Goal: Task Accomplishment & Management: Manage account settings

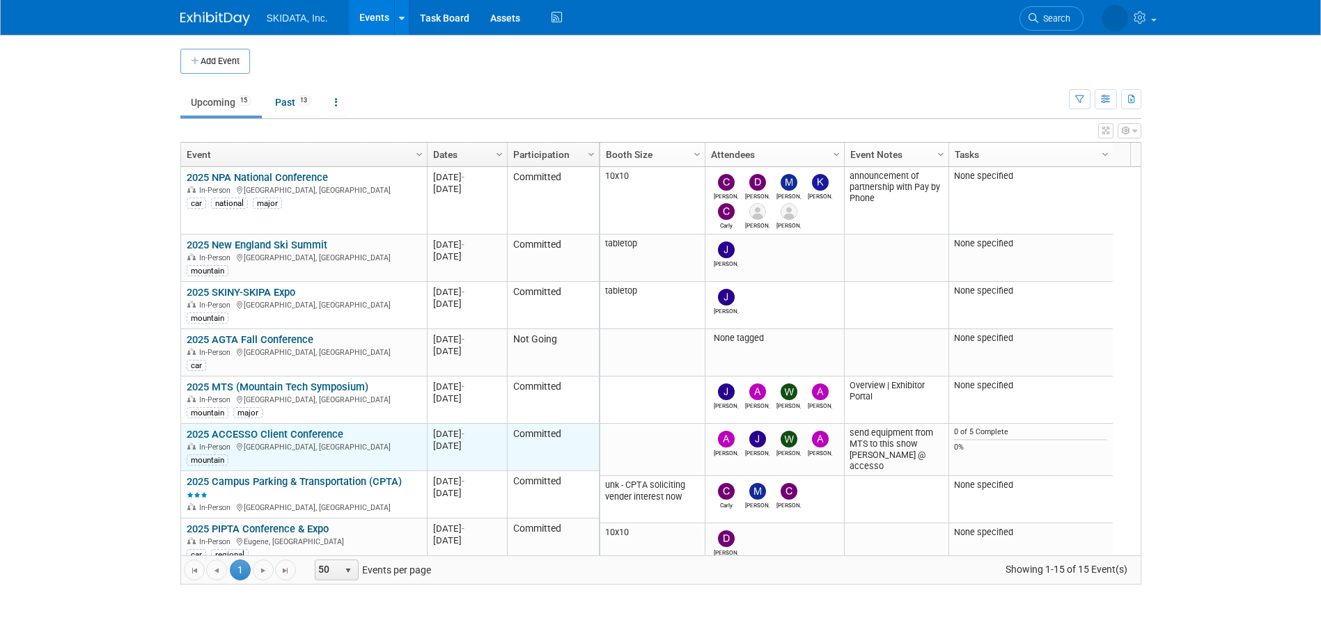
click at [265, 433] on link "2025 ACCESSO Client Conference" at bounding box center [265, 434] width 157 height 13
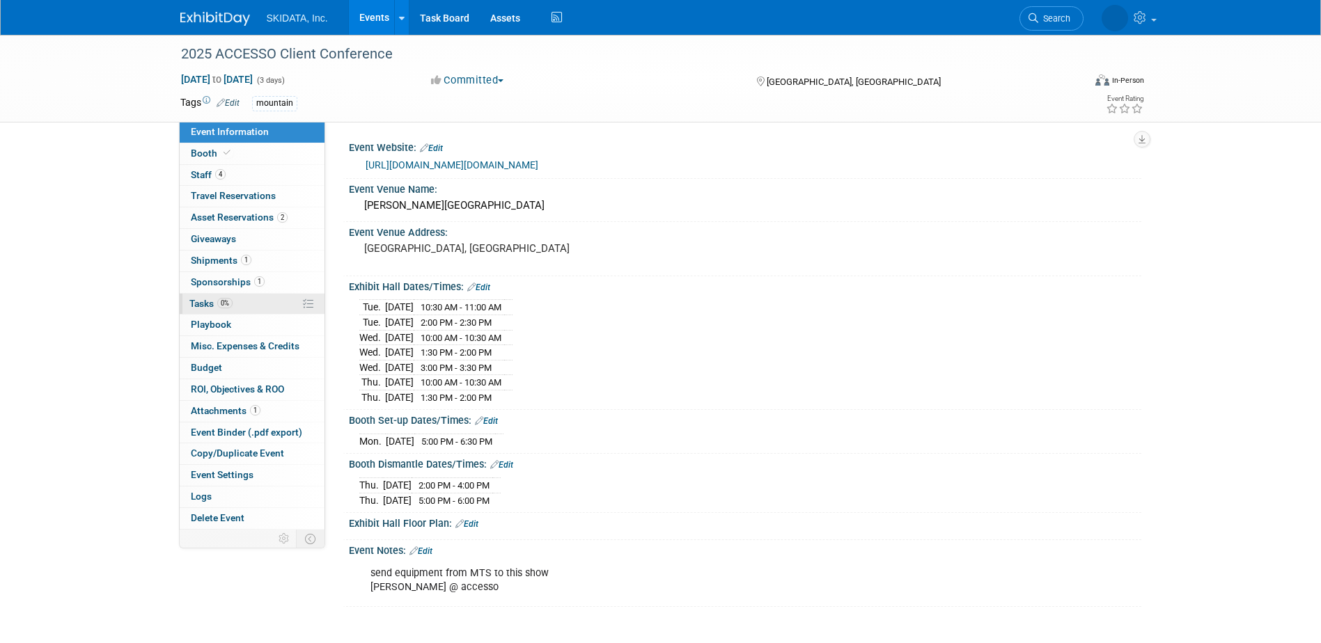
click at [201, 305] on span "Tasks 0%" at bounding box center [210, 303] width 43 height 11
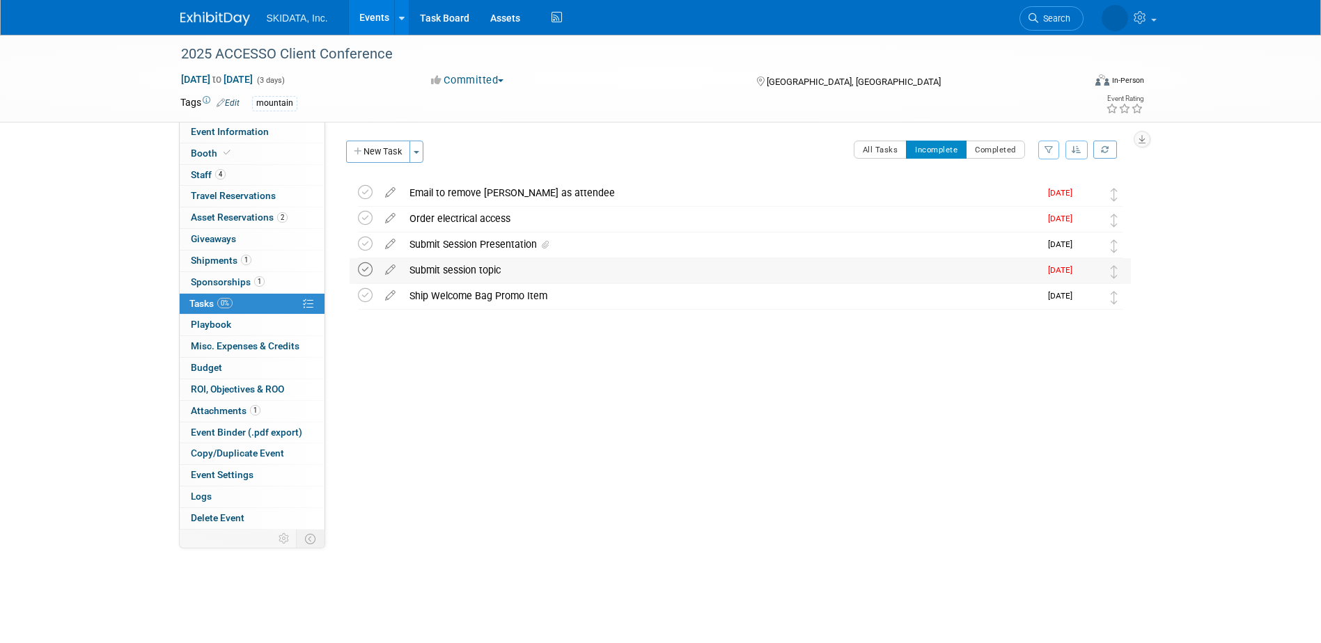
click at [366, 271] on icon at bounding box center [365, 270] width 15 height 15
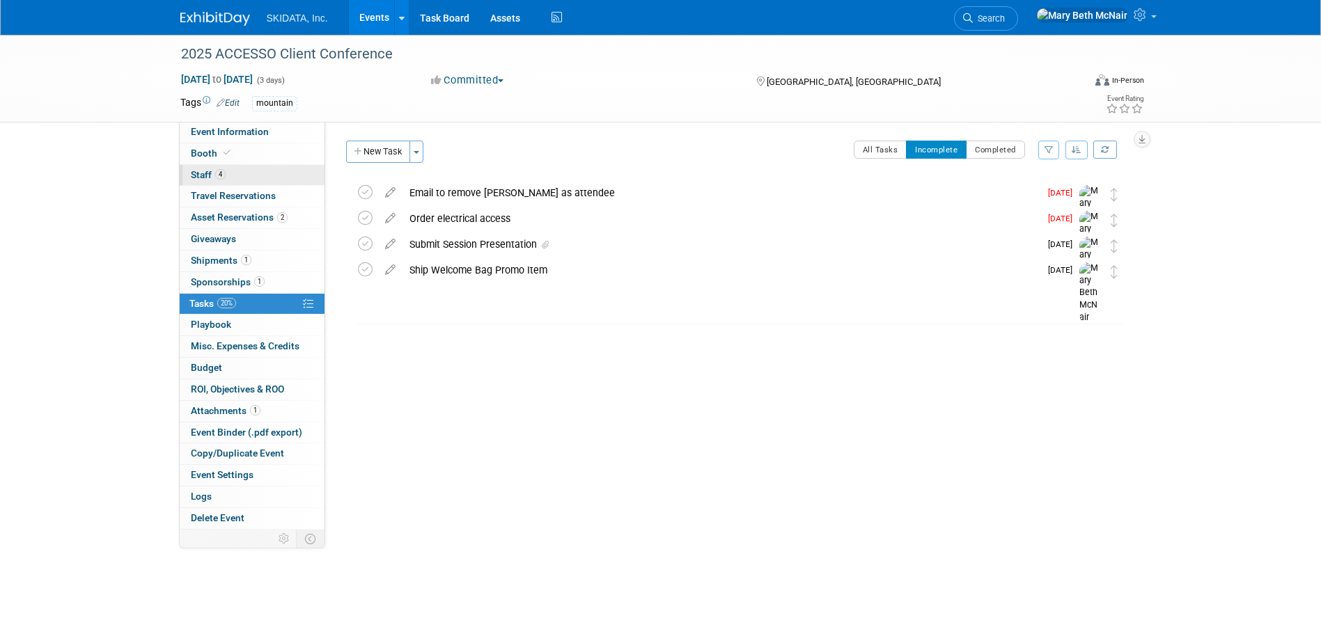
click at [197, 174] on span "Staff 4" at bounding box center [208, 174] width 35 height 11
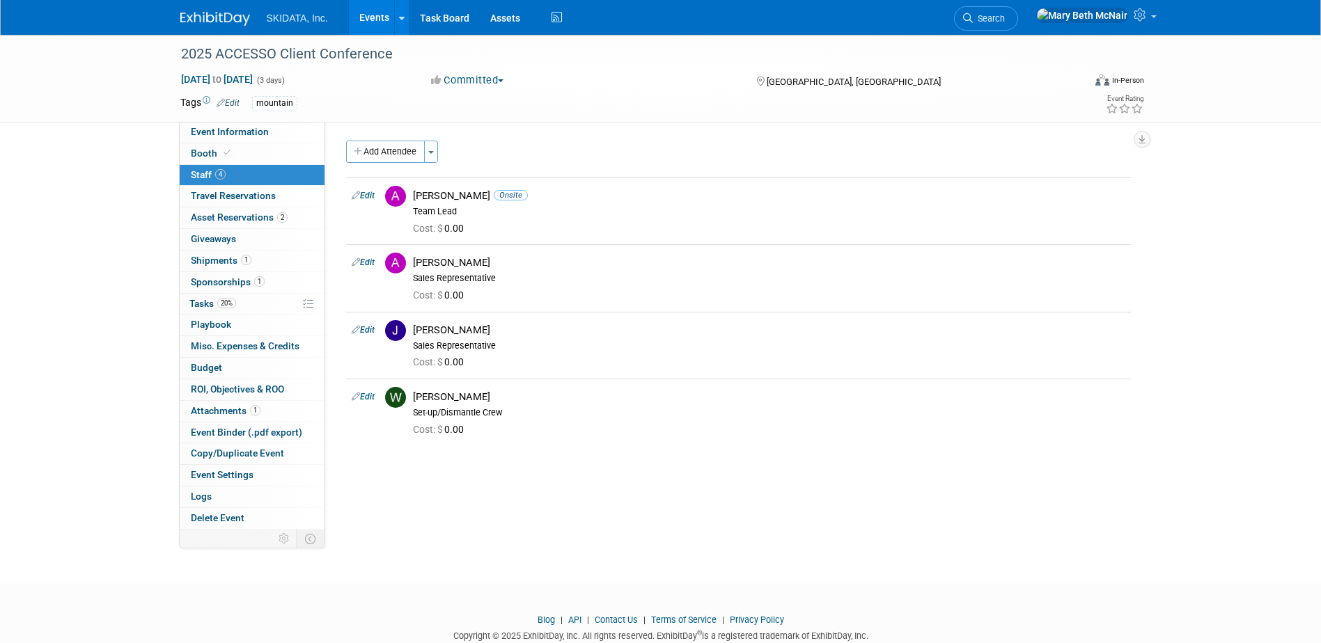
click at [368, 17] on link "Events" at bounding box center [374, 17] width 51 height 35
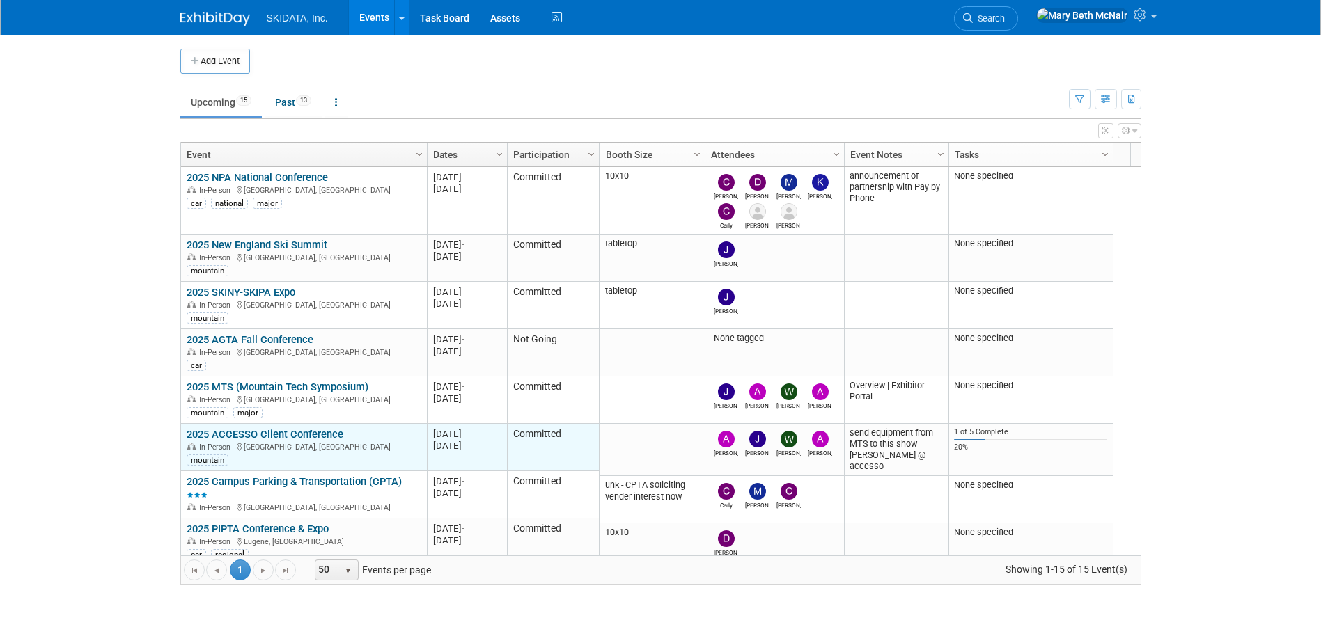
click at [288, 435] on link "2025 ACCESSO Client Conference" at bounding box center [265, 434] width 157 height 13
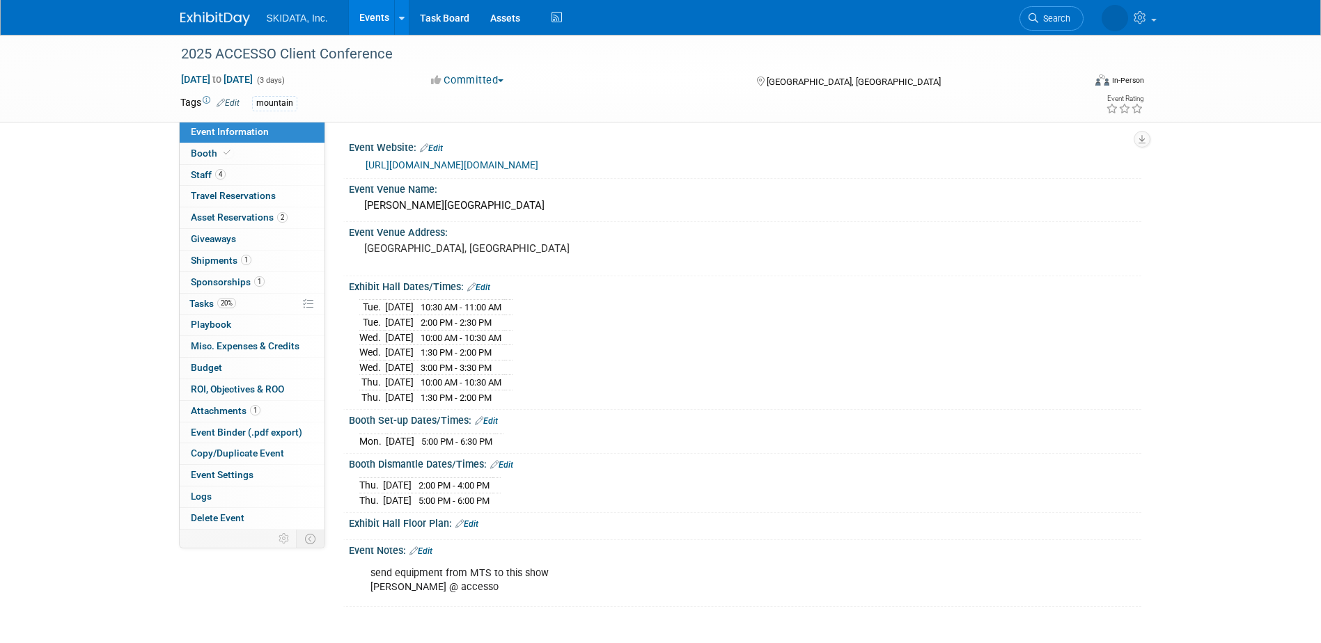
click at [451, 166] on link "[URL][DOMAIN_NAME][DOMAIN_NAME]" at bounding box center [452, 164] width 173 height 11
click at [370, 25] on link "Events" at bounding box center [374, 17] width 51 height 35
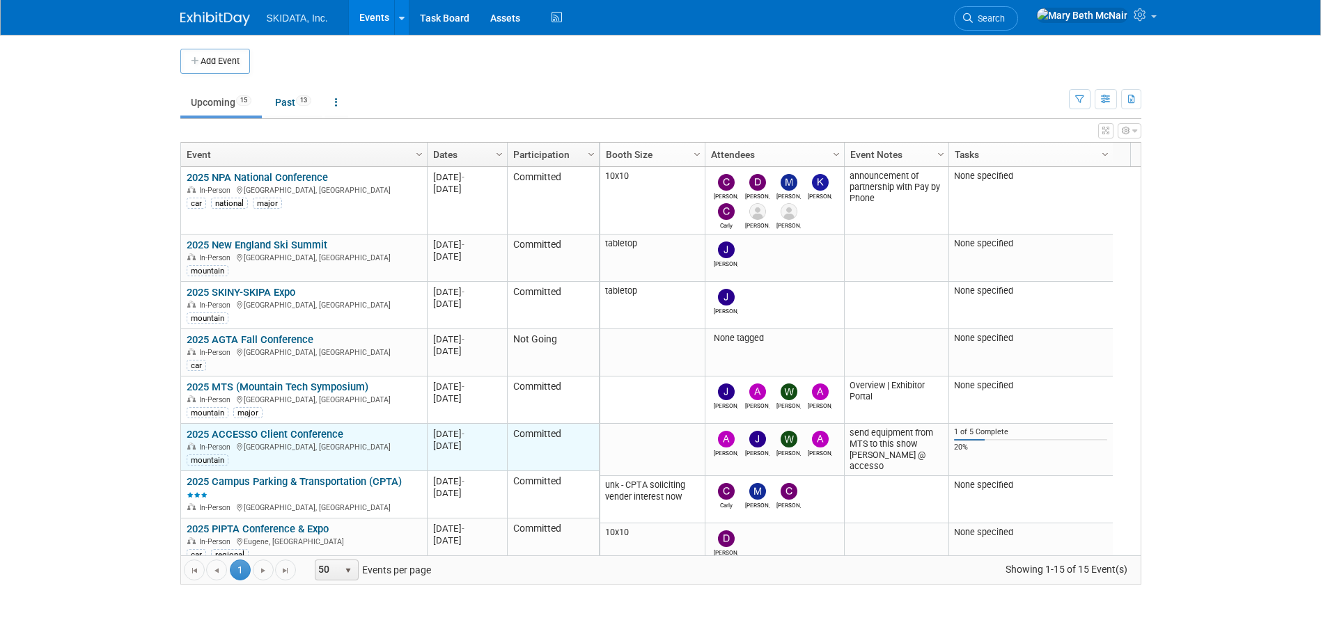
click at [281, 435] on link "2025 ACCESSO Client Conference" at bounding box center [265, 434] width 157 height 13
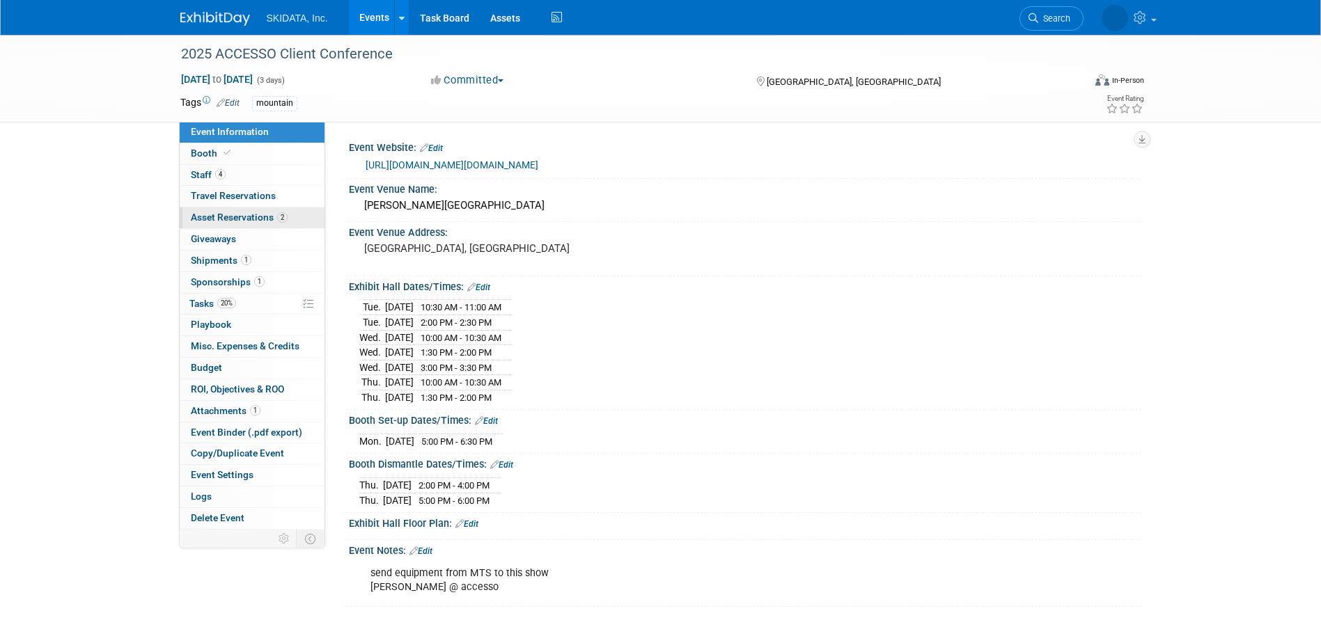
click at [203, 215] on span "Asset Reservations 2" at bounding box center [239, 217] width 97 height 11
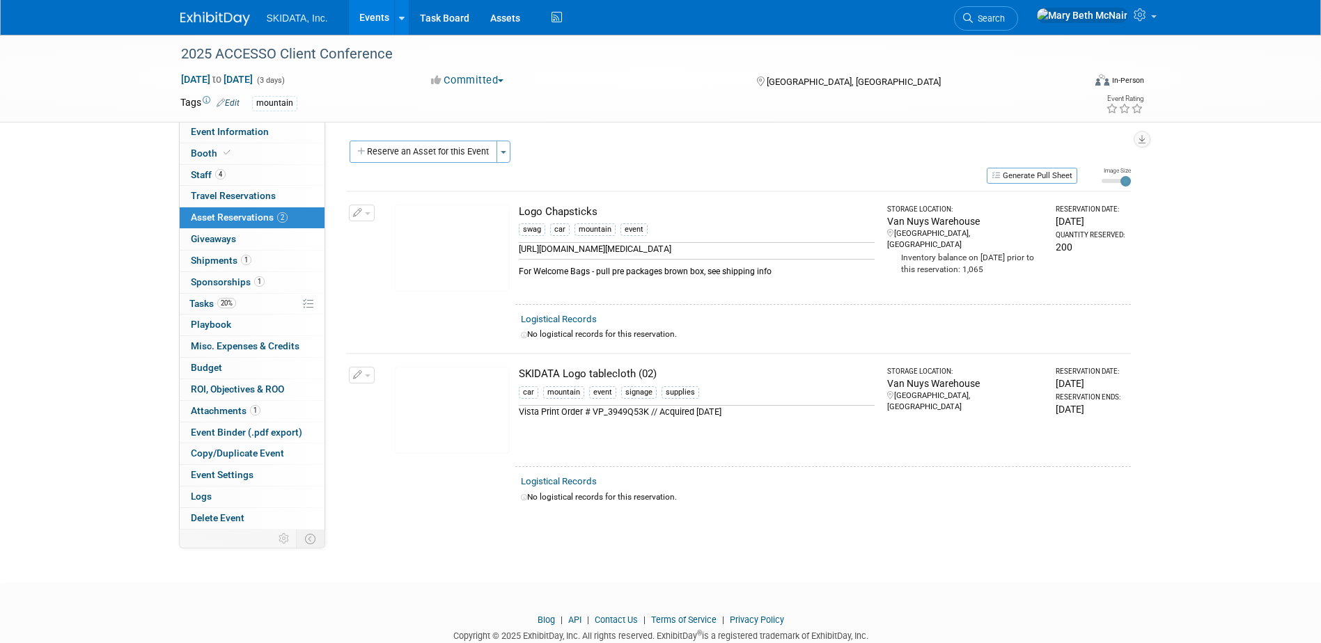
click at [363, 15] on link "Events" at bounding box center [374, 17] width 51 height 35
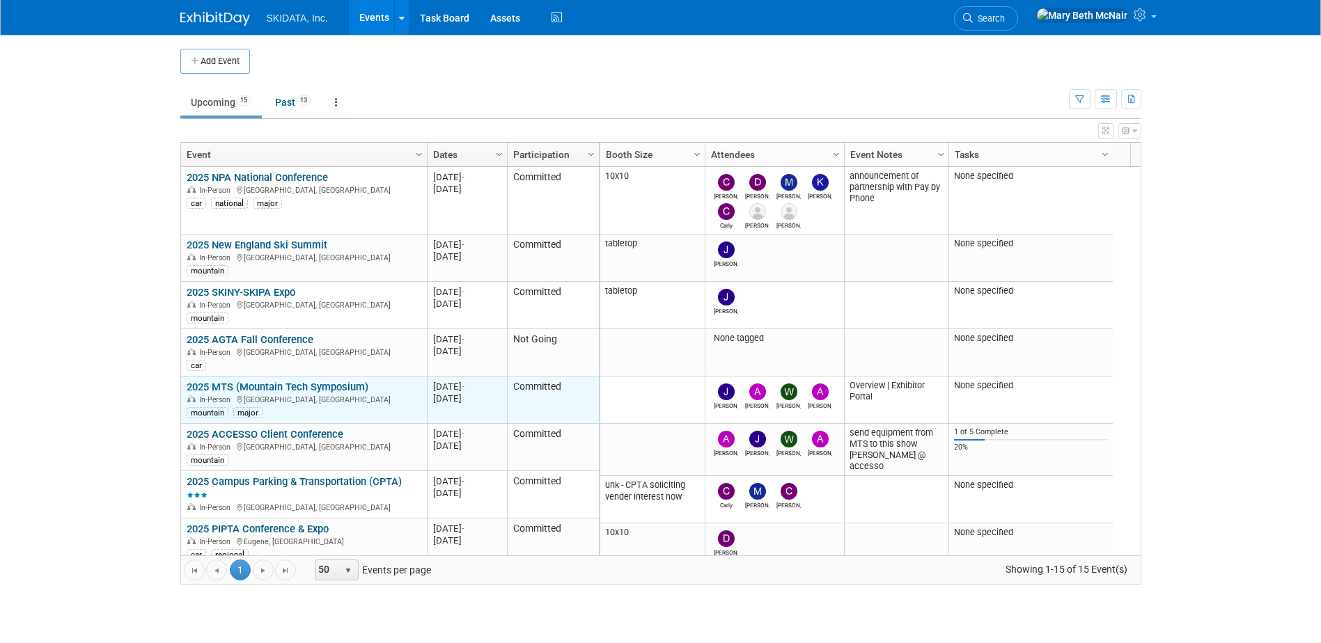
click at [215, 389] on link "2025 MTS (Mountain Tech Symposium)" at bounding box center [278, 387] width 182 height 13
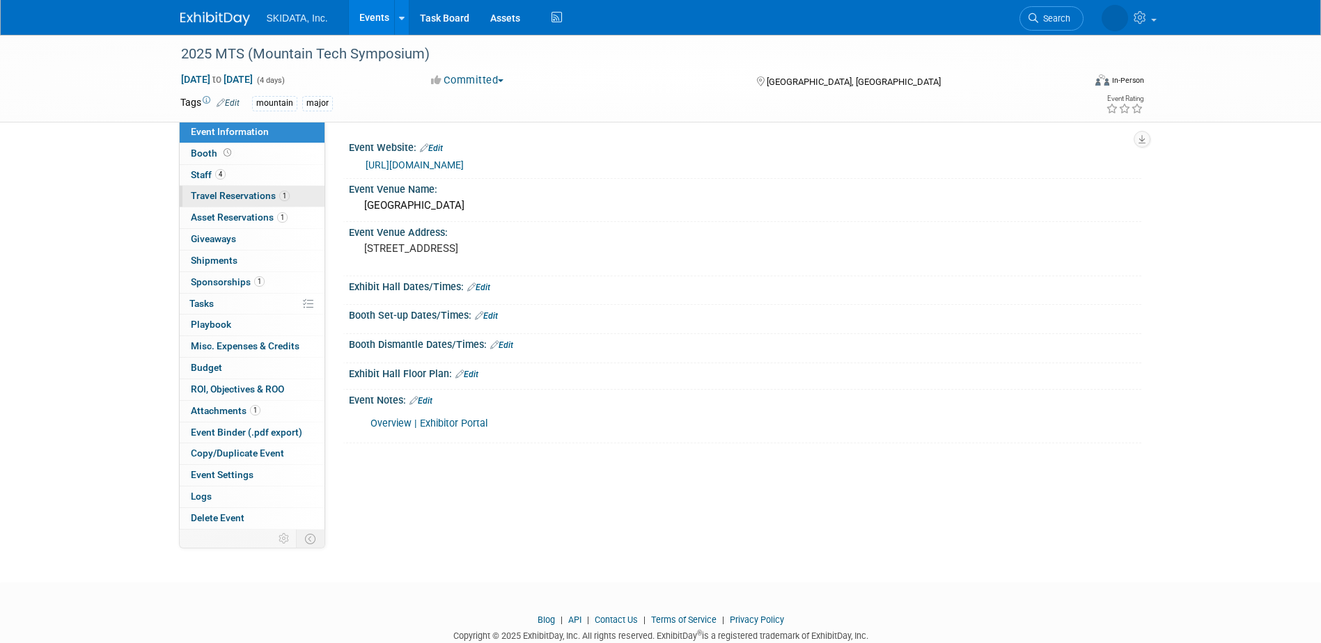
click at [236, 200] on span "Travel Reservations 1" at bounding box center [240, 195] width 99 height 11
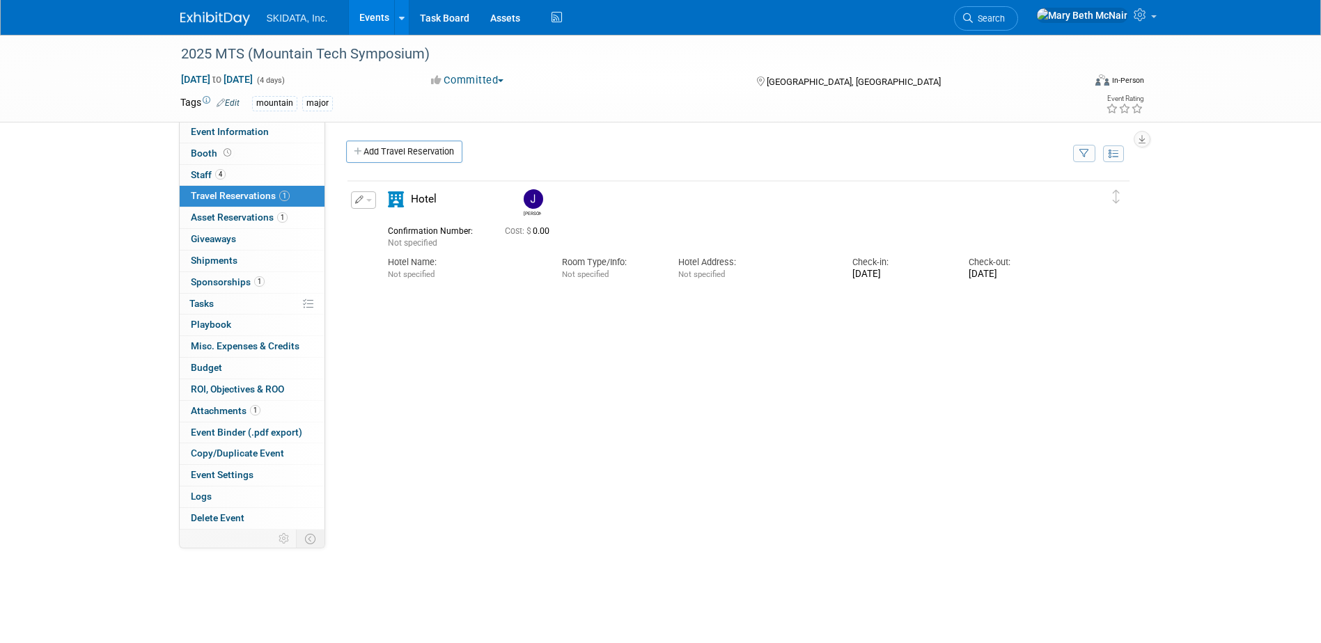
click at [369, 22] on link "Events" at bounding box center [374, 17] width 51 height 35
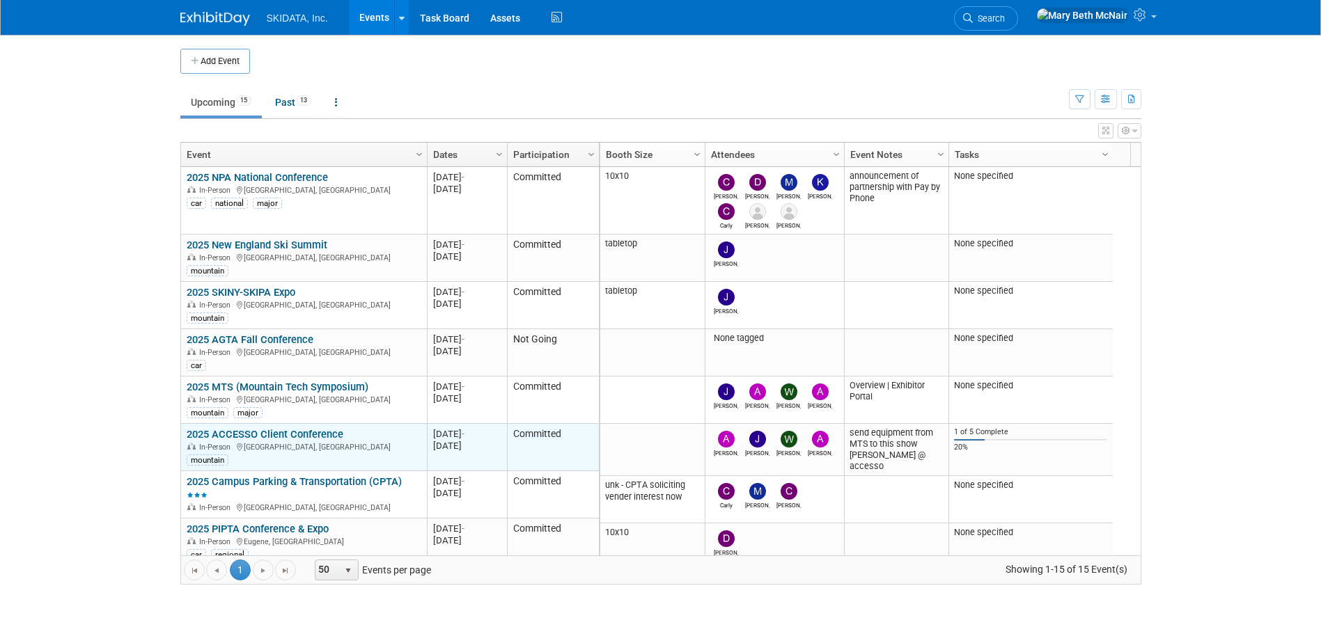
click at [222, 432] on link "2025 ACCESSO Client Conference" at bounding box center [265, 434] width 157 height 13
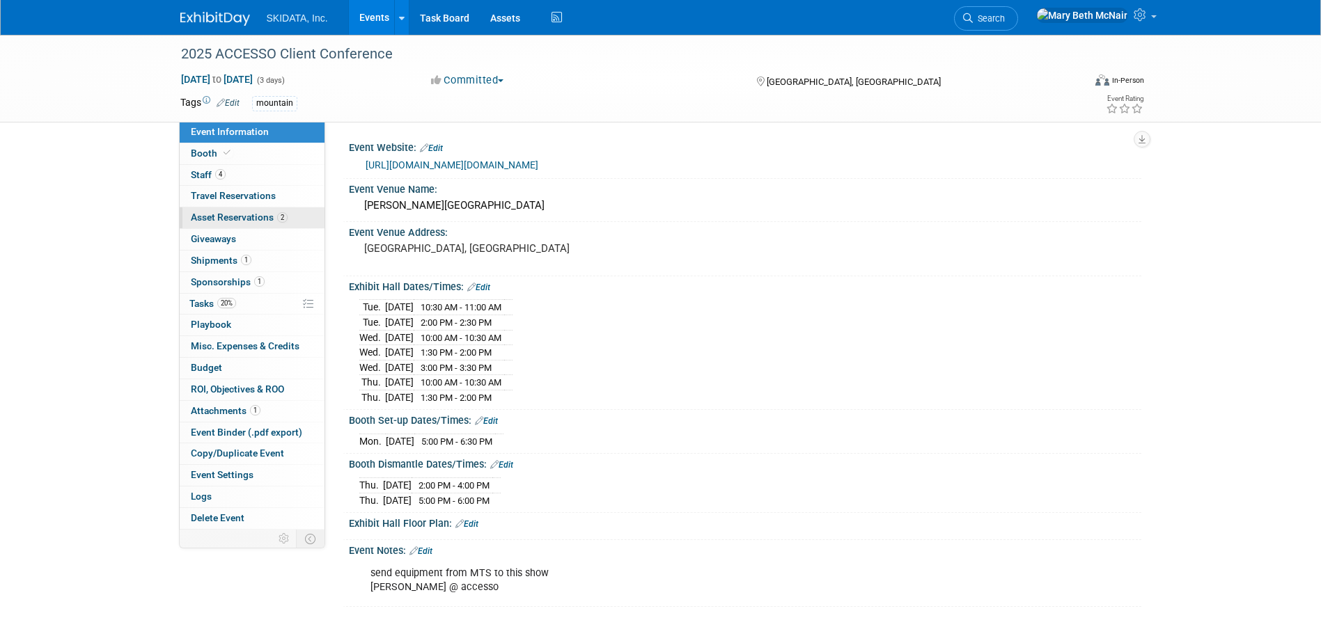
click at [205, 221] on span "Asset Reservations 2" at bounding box center [239, 217] width 97 height 11
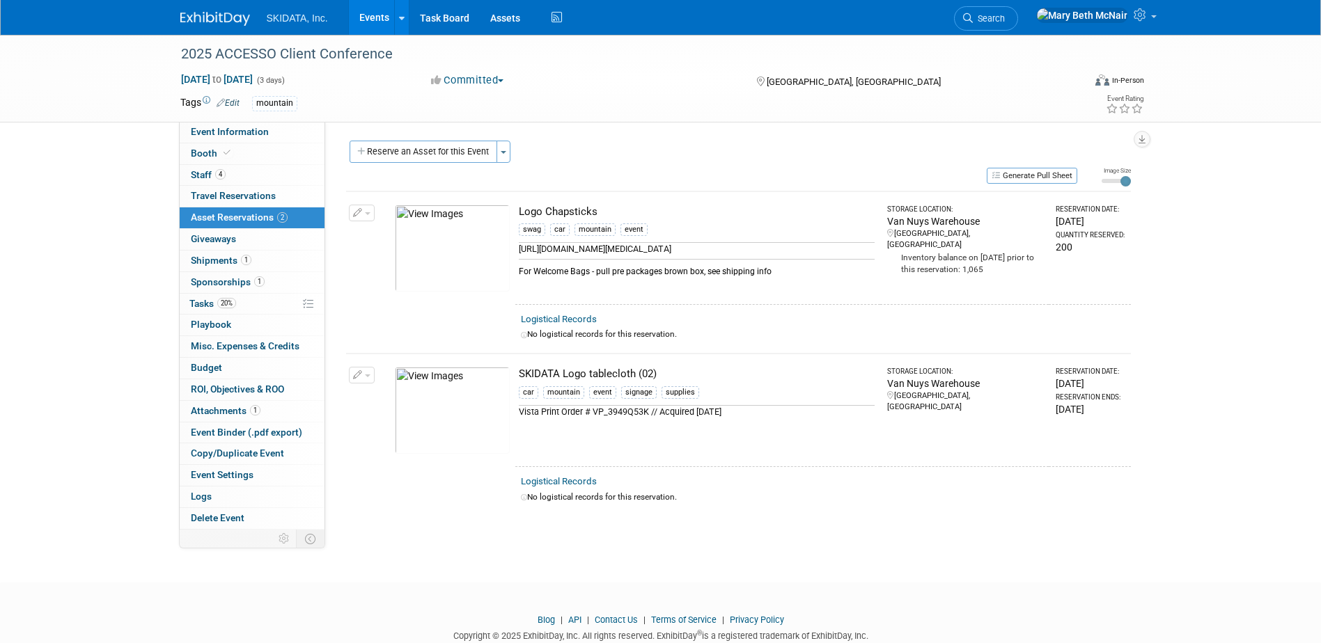
click at [365, 375] on span "button" at bounding box center [368, 376] width 6 height 3
click at [384, 397] on button "Change Reservation" at bounding box center [416, 398] width 118 height 19
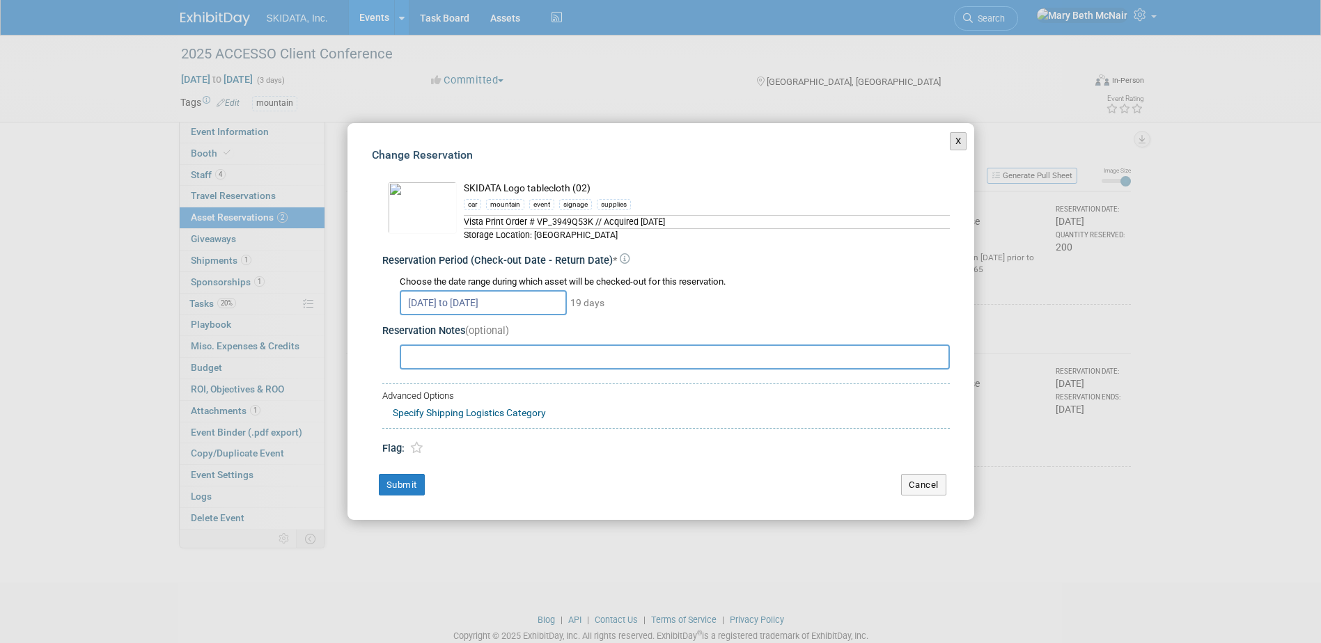
click at [962, 143] on button "X" at bounding box center [958, 141] width 17 height 18
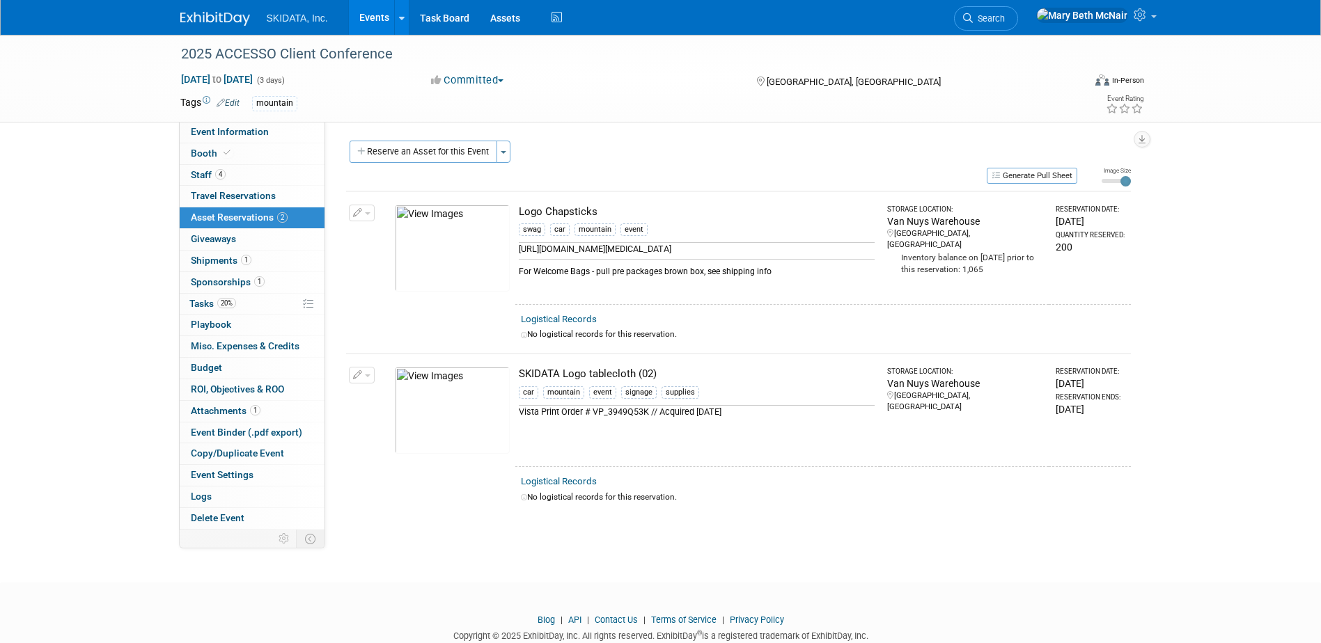
click at [362, 375] on button "button" at bounding box center [362, 375] width 26 height 17
click at [375, 402] on button "Change Reservation" at bounding box center [416, 398] width 118 height 19
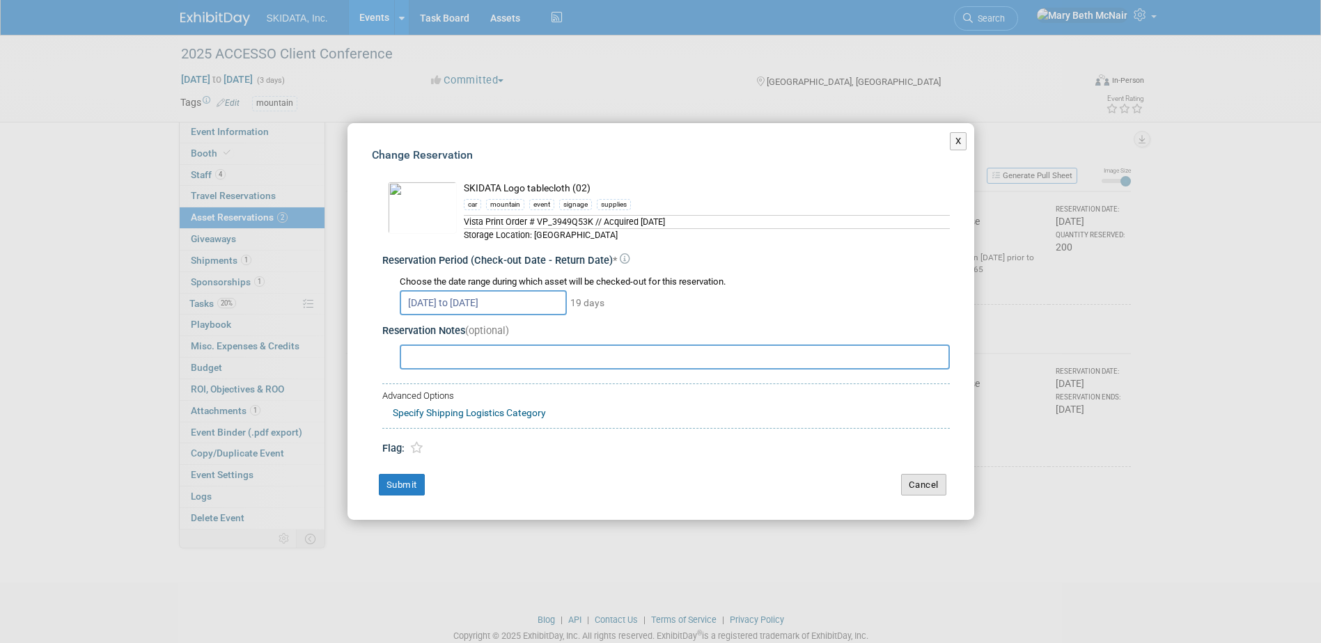
click at [925, 484] on button "Cancel" at bounding box center [923, 485] width 45 height 22
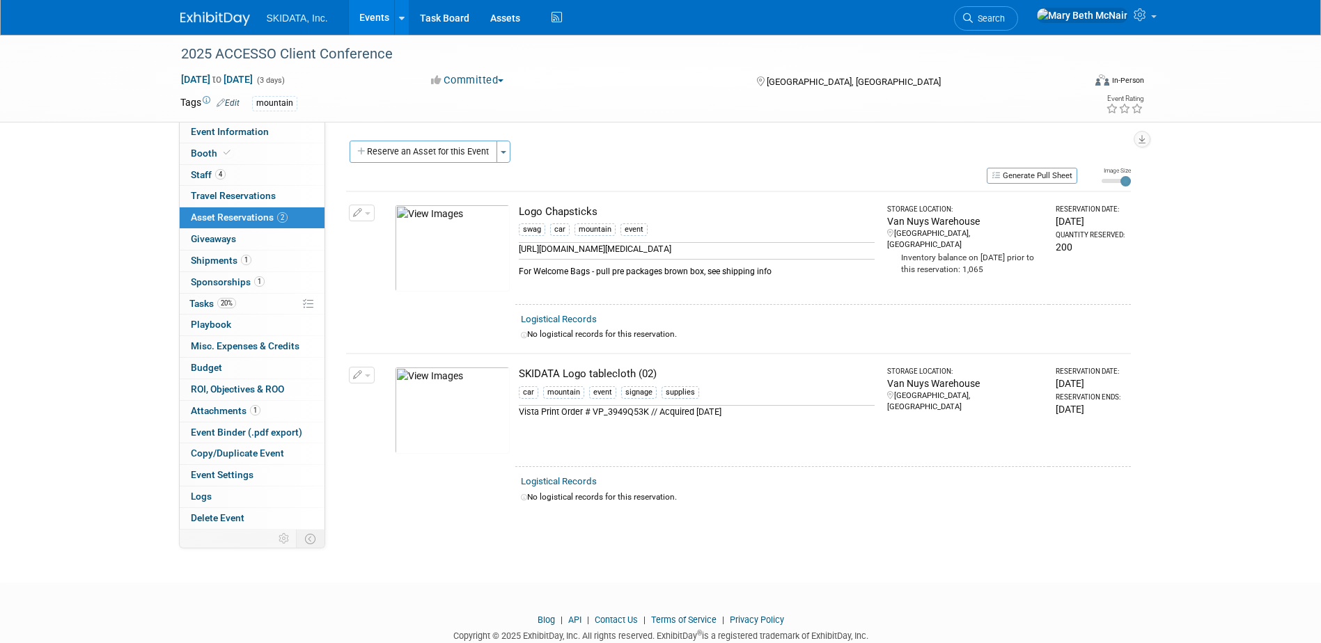
click at [368, 373] on button "button" at bounding box center [362, 375] width 26 height 17
click at [393, 393] on button "Change Reservation" at bounding box center [416, 398] width 118 height 19
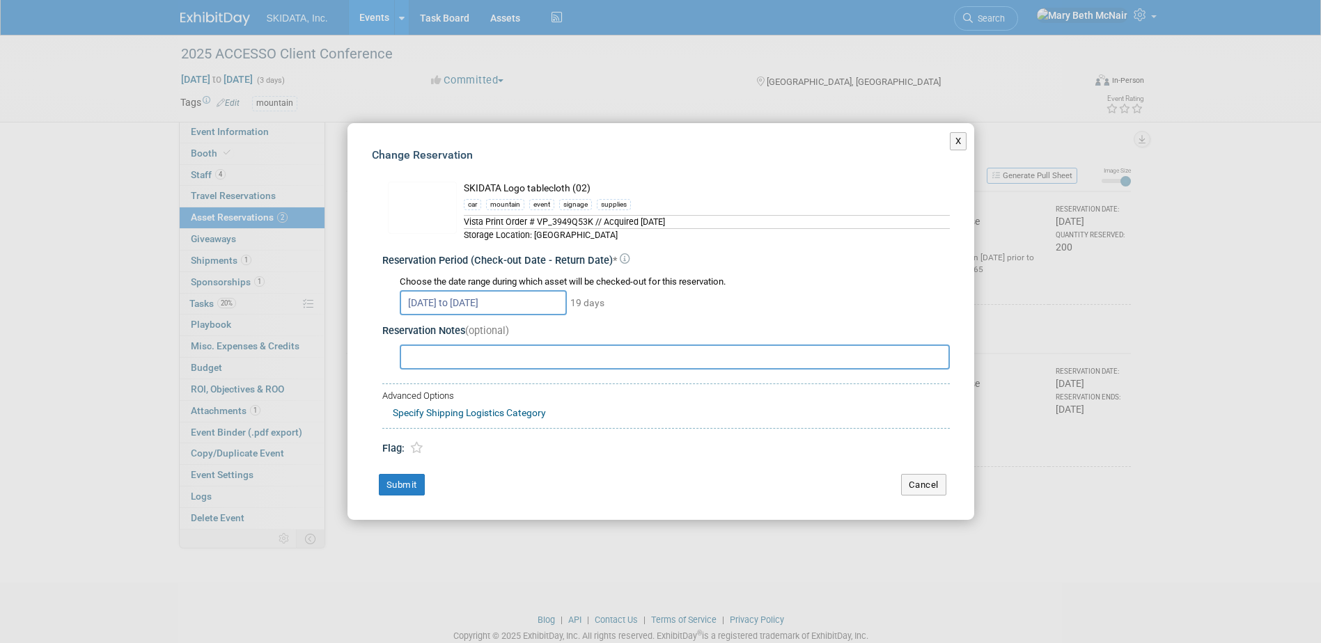
click at [524, 237] on div "Storage Location: Van Nuys Warehouse" at bounding box center [707, 234] width 486 height 13
click at [962, 149] on button "X" at bounding box center [958, 141] width 17 height 18
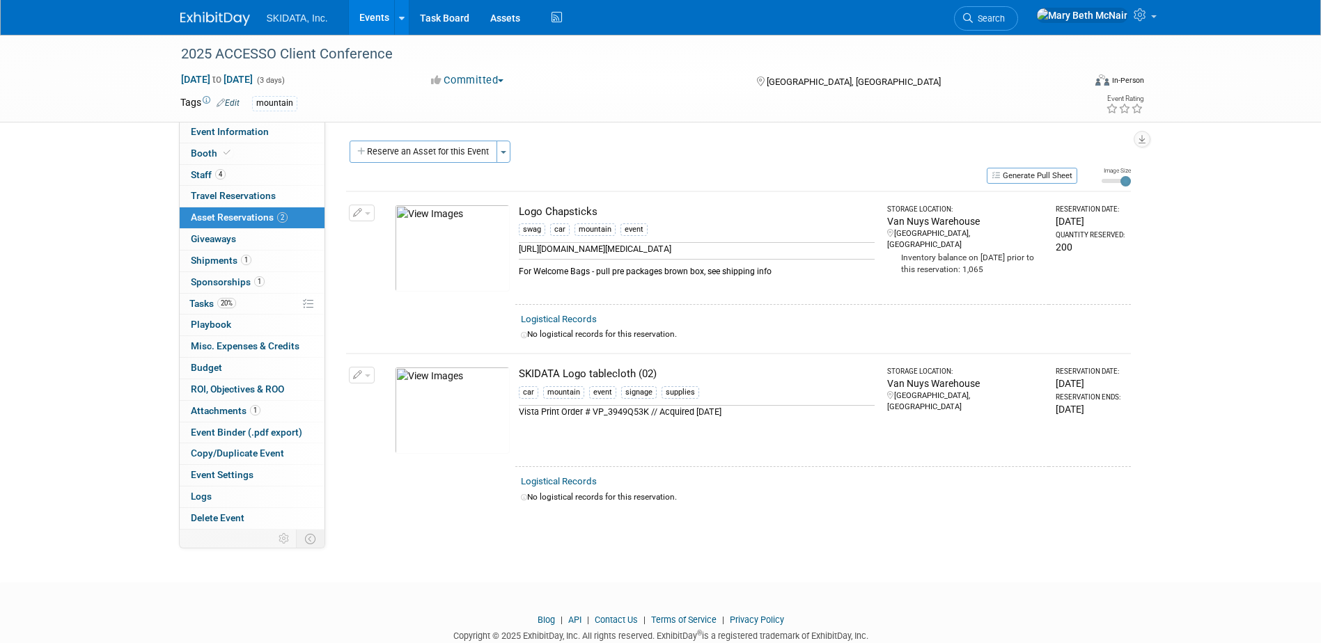
click at [368, 373] on button "button" at bounding box center [362, 375] width 26 height 17
click at [393, 443] on span "Cancel Reservation" at bounding box center [420, 440] width 89 height 11
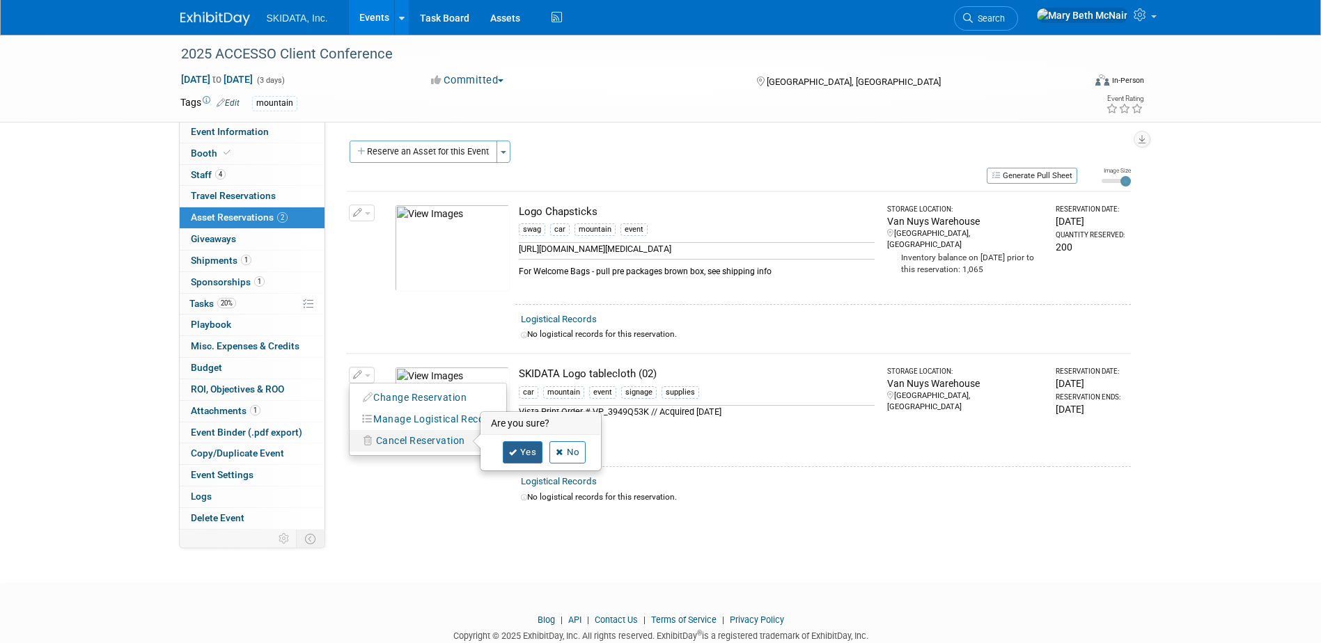
click at [515, 446] on link "Yes" at bounding box center [523, 452] width 40 height 22
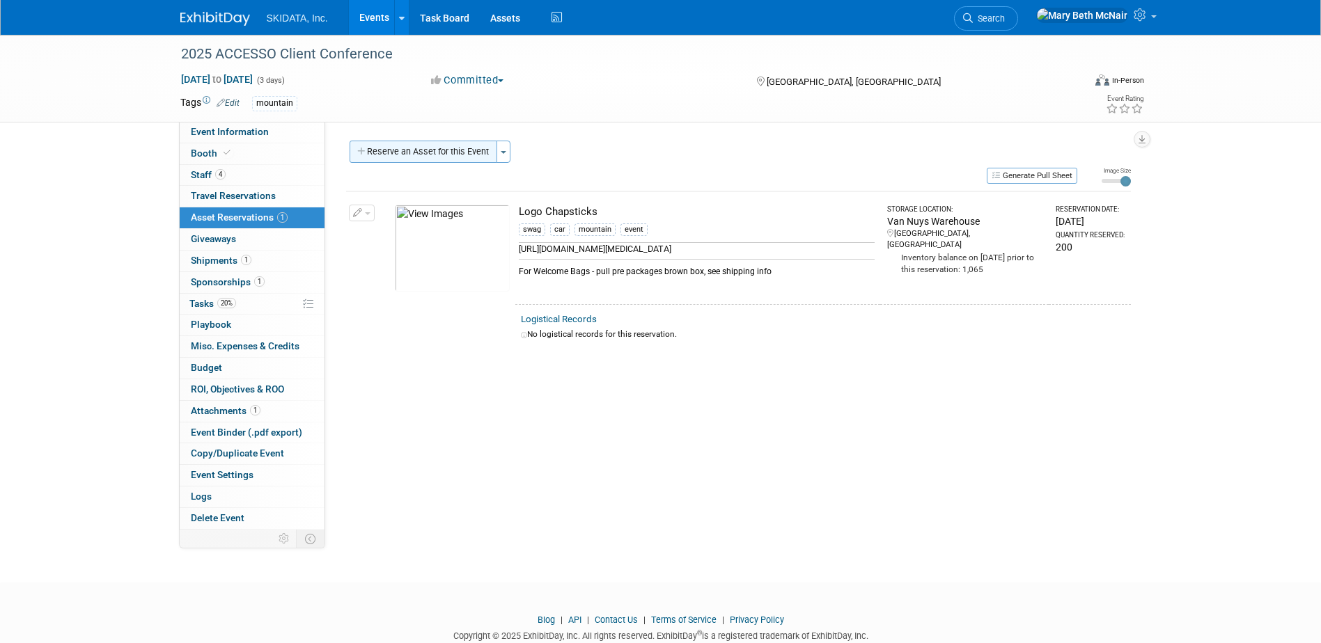
click at [384, 146] on button "Reserve an Asset for this Event" at bounding box center [424, 152] width 148 height 22
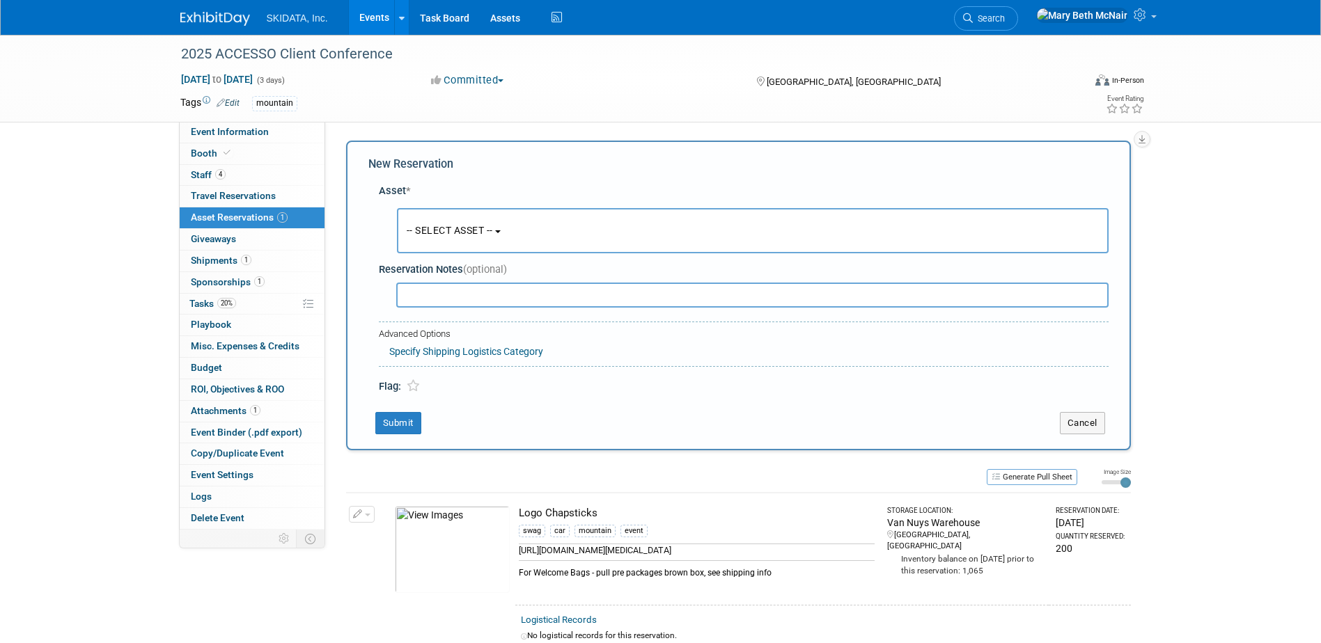
scroll to position [13, 0]
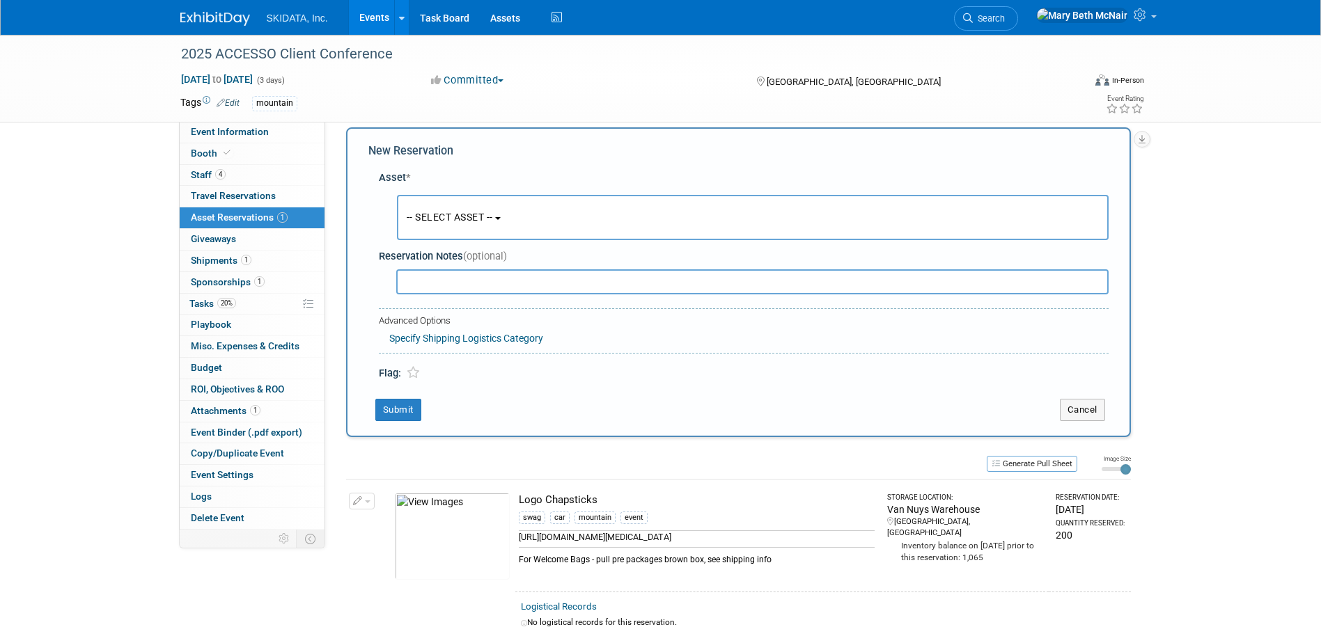
click at [478, 208] on button "-- SELECT ASSET --" at bounding box center [753, 217] width 712 height 45
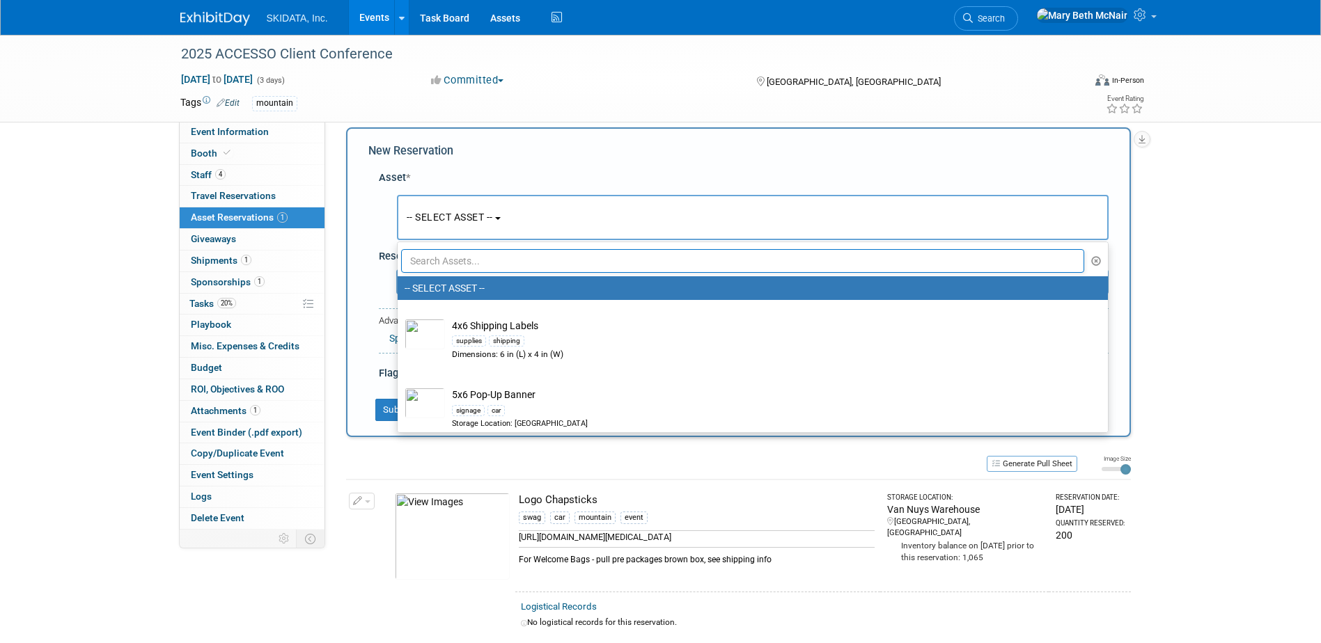
click at [462, 262] on input "text" at bounding box center [743, 261] width 684 height 24
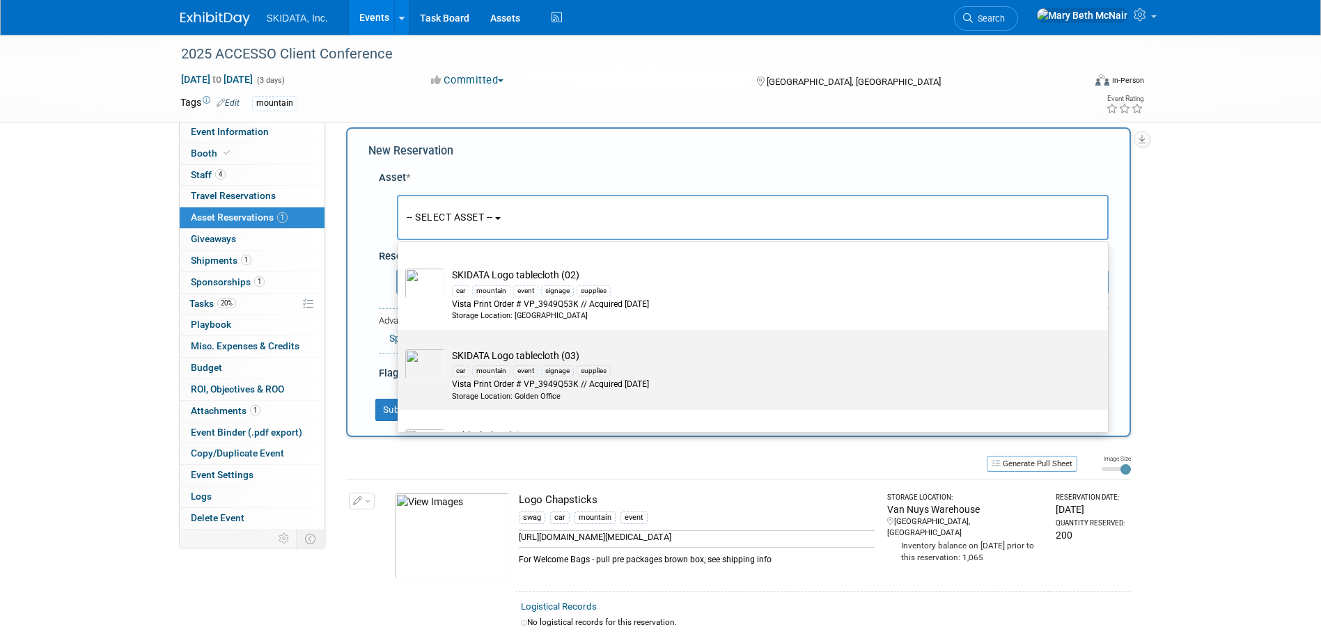
scroll to position [139, 0]
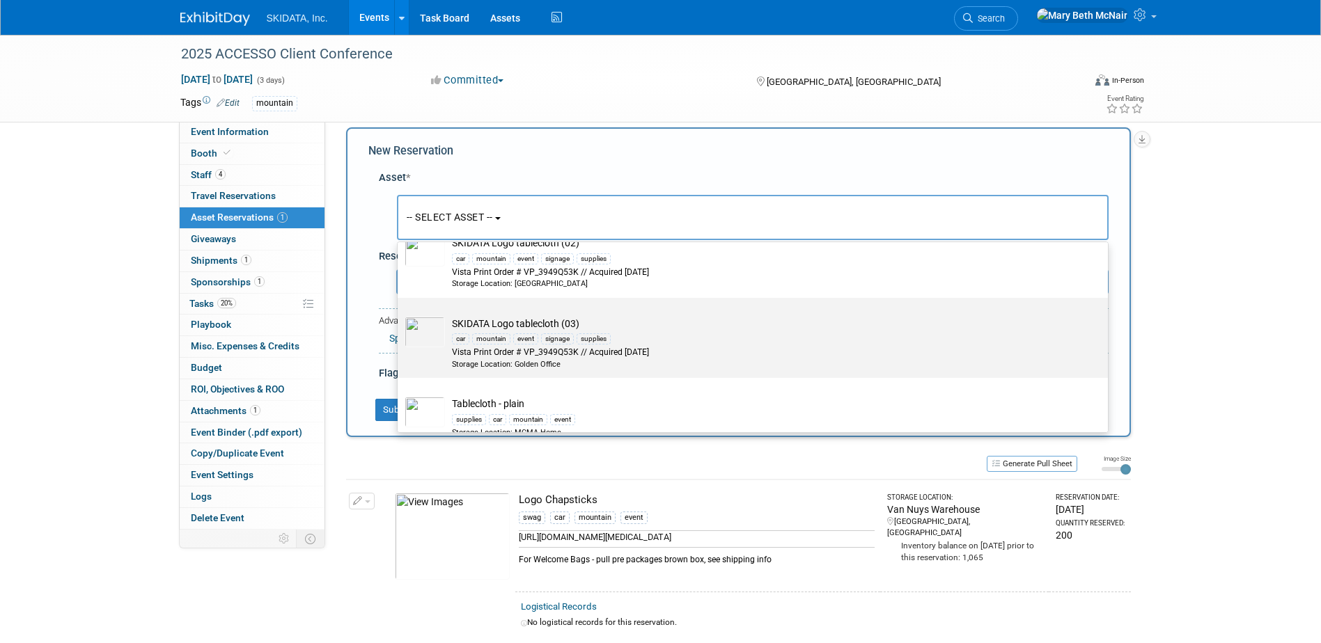
type input "tablecloth"
click at [498, 343] on div "mountain" at bounding box center [491, 339] width 38 height 11
click at [400, 315] on input "SKIDATA Logo tablecloth (03) car mountain event signage supplies Vista Print Or…" at bounding box center [395, 310] width 9 height 9
select select "10727007"
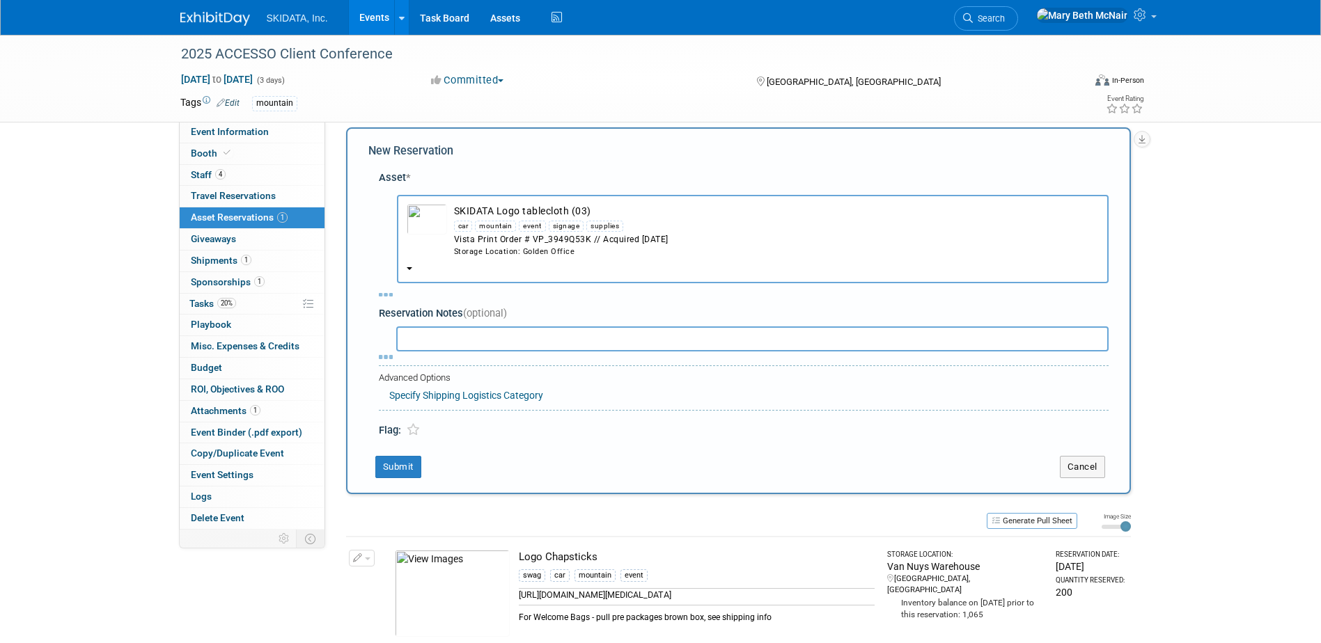
select select "8"
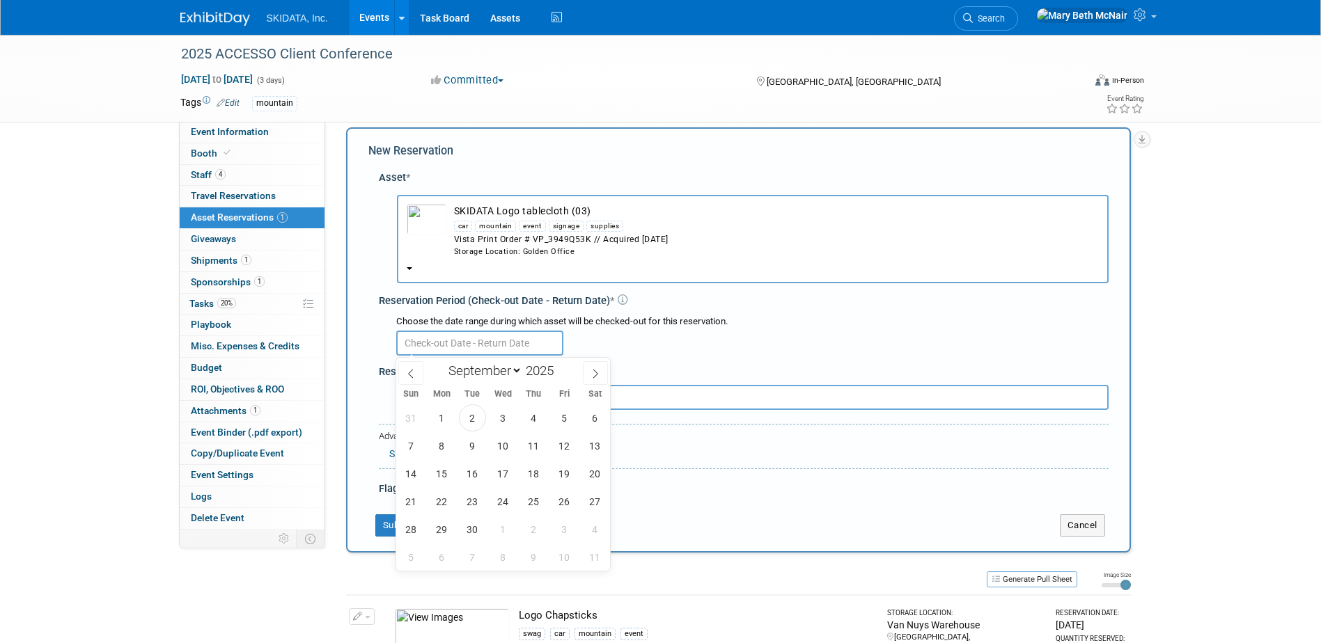
click at [484, 341] on input "text" at bounding box center [479, 343] width 167 height 25
click at [435, 528] on span "29" at bounding box center [441, 529] width 27 height 27
type input "Sep 29, 2025"
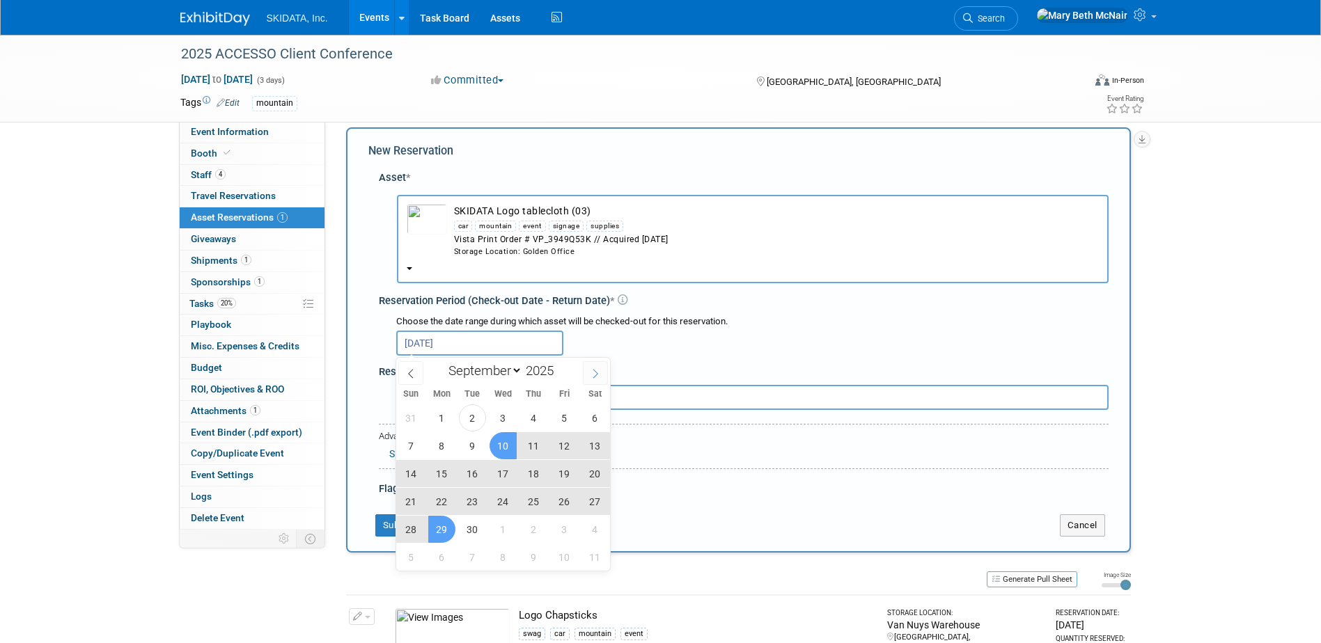
click at [594, 379] on span at bounding box center [595, 373] width 25 height 24
select select "9"
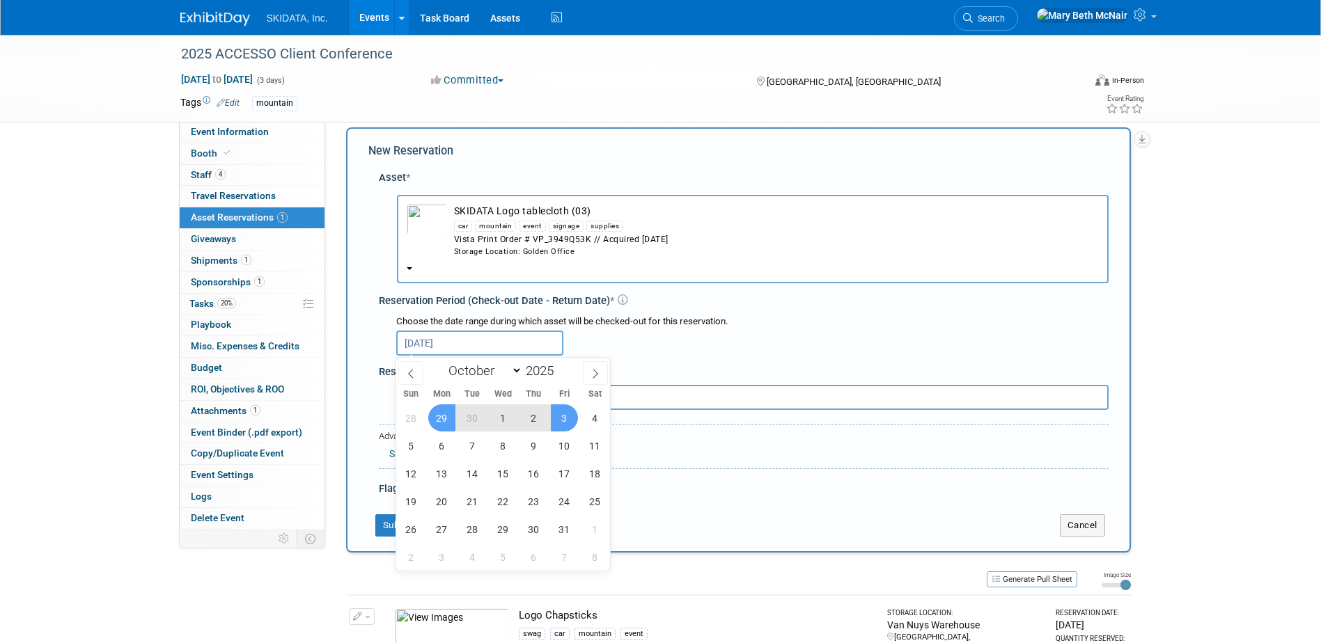
click at [558, 421] on span "3" at bounding box center [564, 418] width 27 height 27
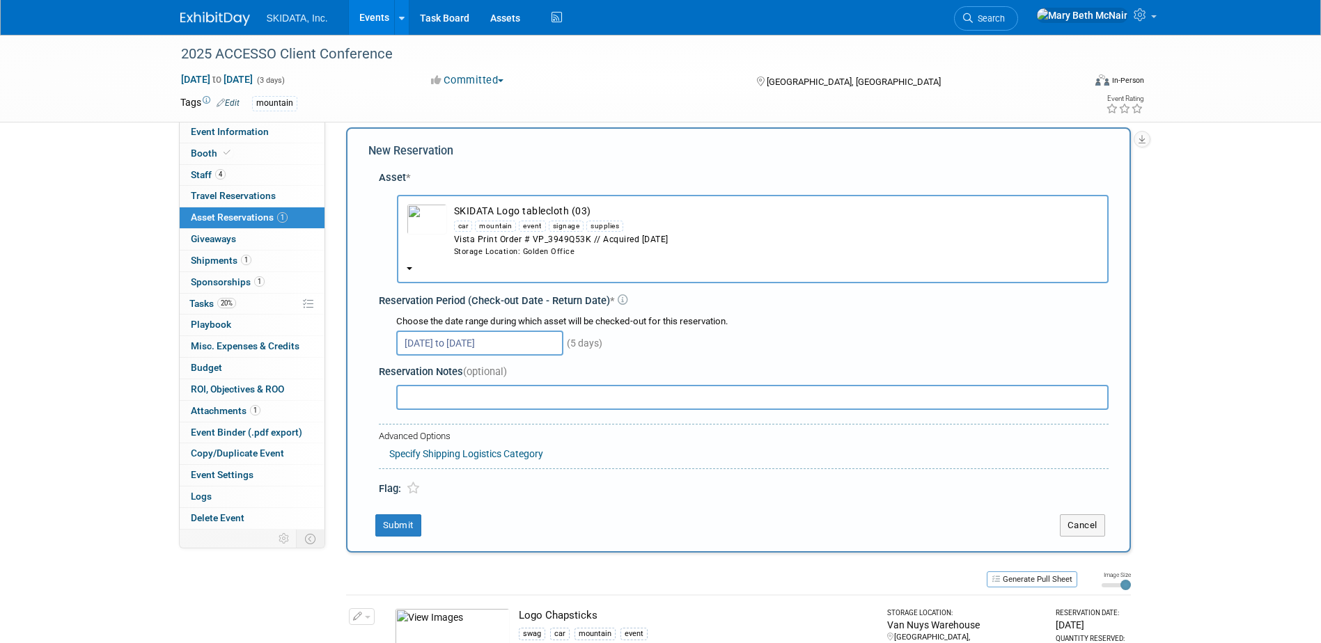
click at [533, 341] on input "Sep 29, 2025 to Oct 3, 2025" at bounding box center [479, 343] width 167 height 25
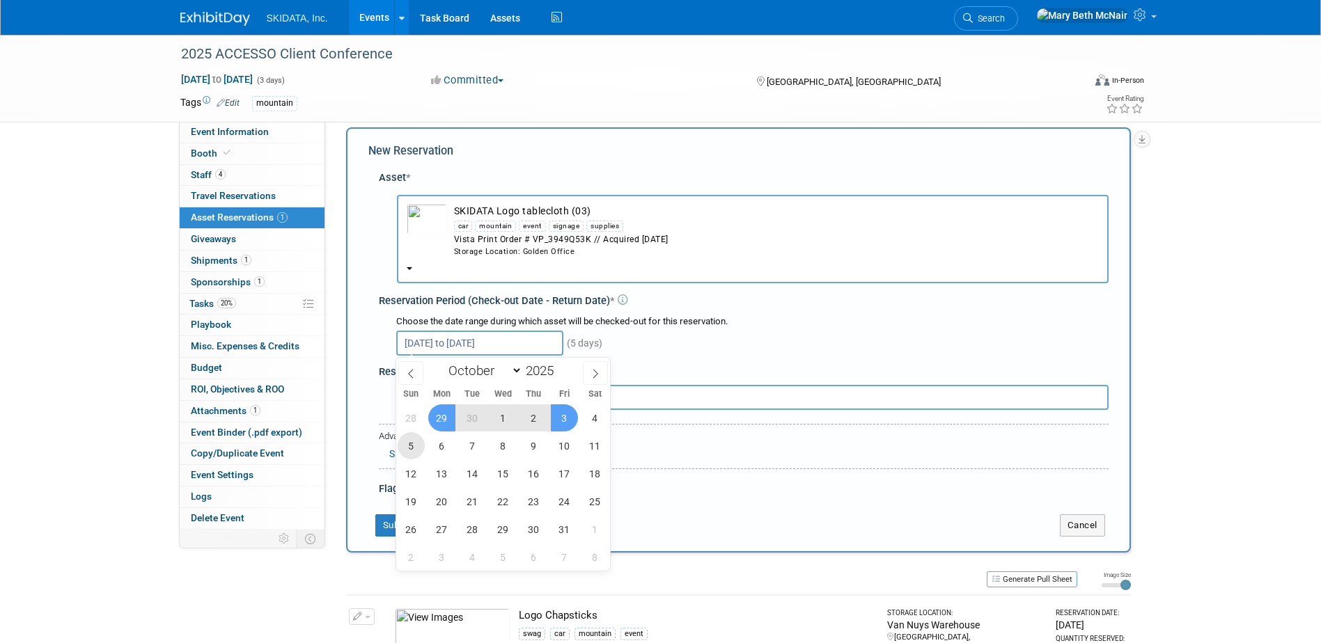
click at [407, 455] on span "5" at bounding box center [411, 445] width 27 height 27
type input "Oct 5, 2025"
click at [401, 374] on span at bounding box center [410, 373] width 25 height 24
select select "8"
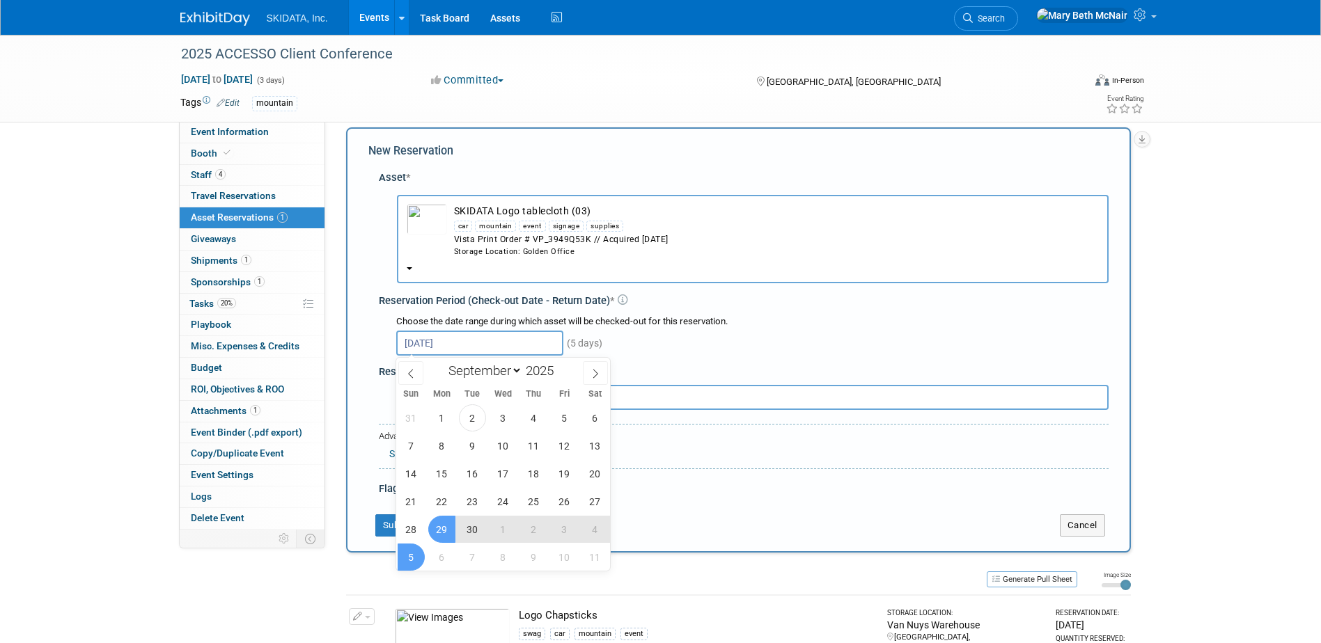
click at [443, 528] on span "29" at bounding box center [441, 529] width 27 height 27
type input "Sep 29, 2025 to Oct 5, 2025"
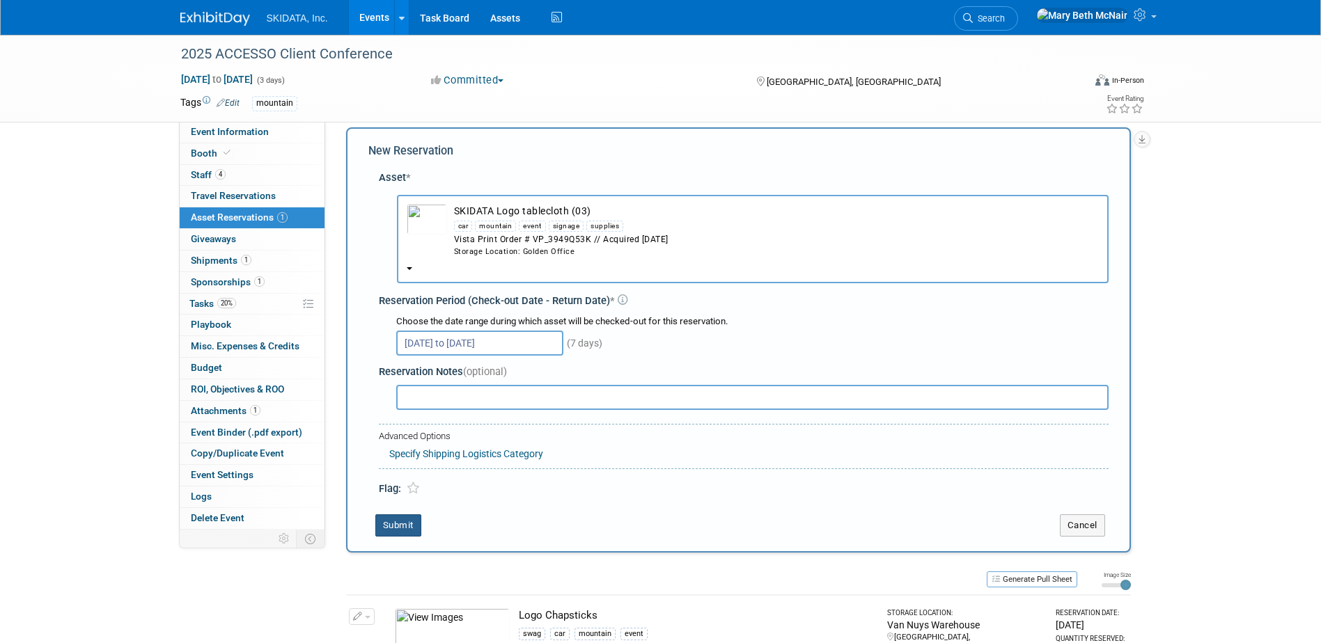
click at [407, 524] on button "Submit" at bounding box center [398, 526] width 46 height 22
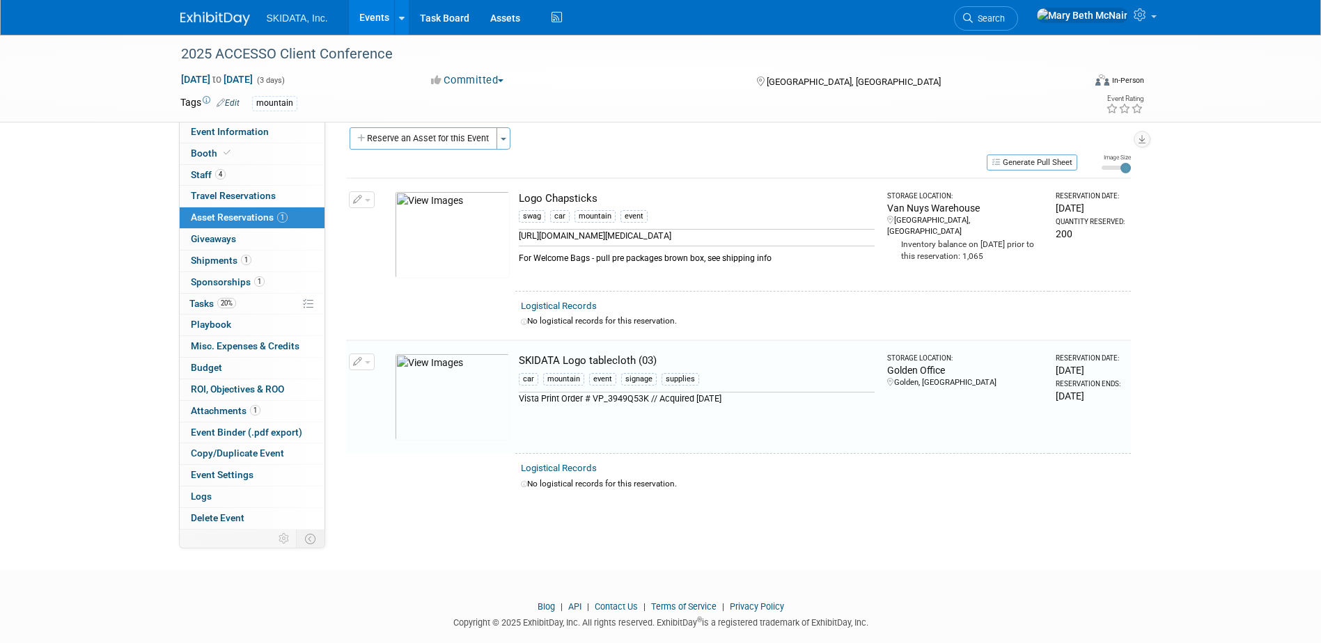
scroll to position [37, 0]
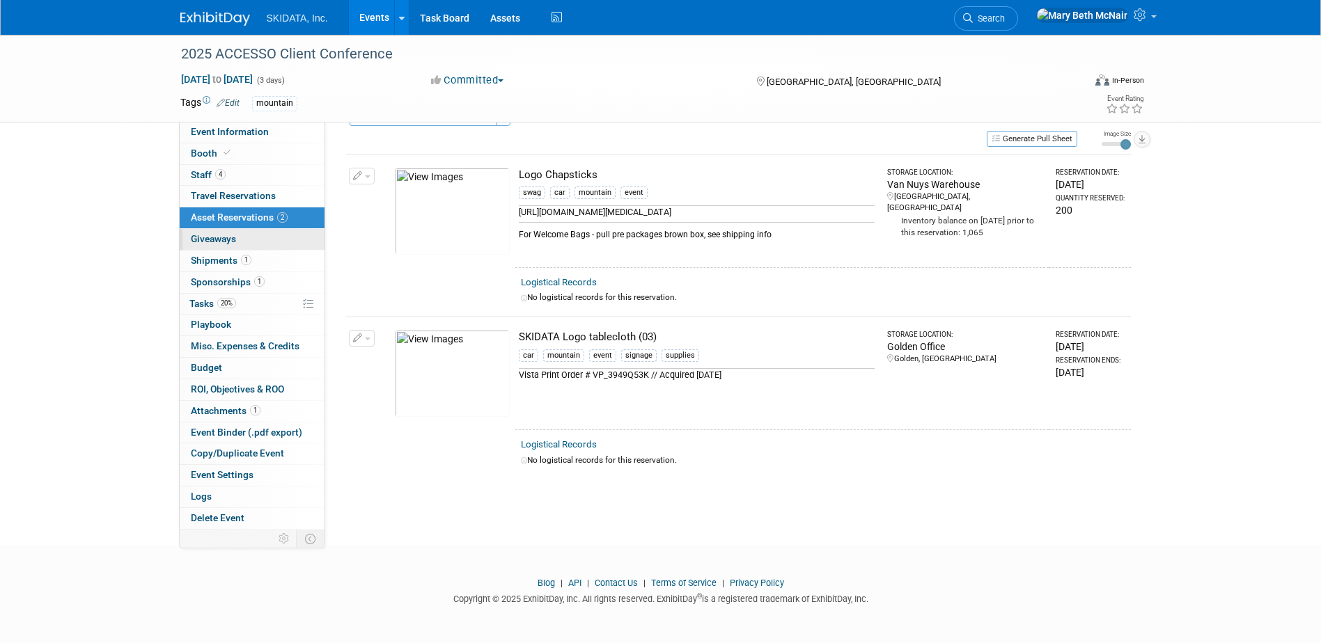
click at [232, 246] on link "0 Giveaways 0" at bounding box center [252, 239] width 145 height 21
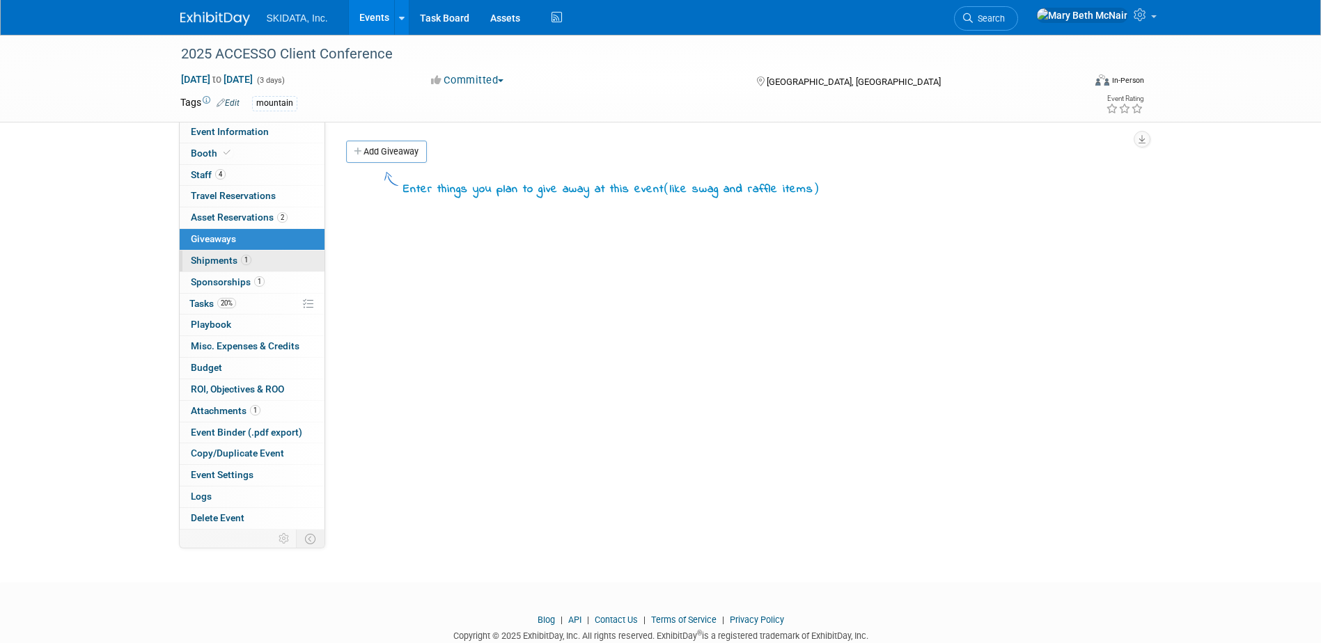
click at [220, 260] on span "Shipments 1" at bounding box center [221, 260] width 61 height 11
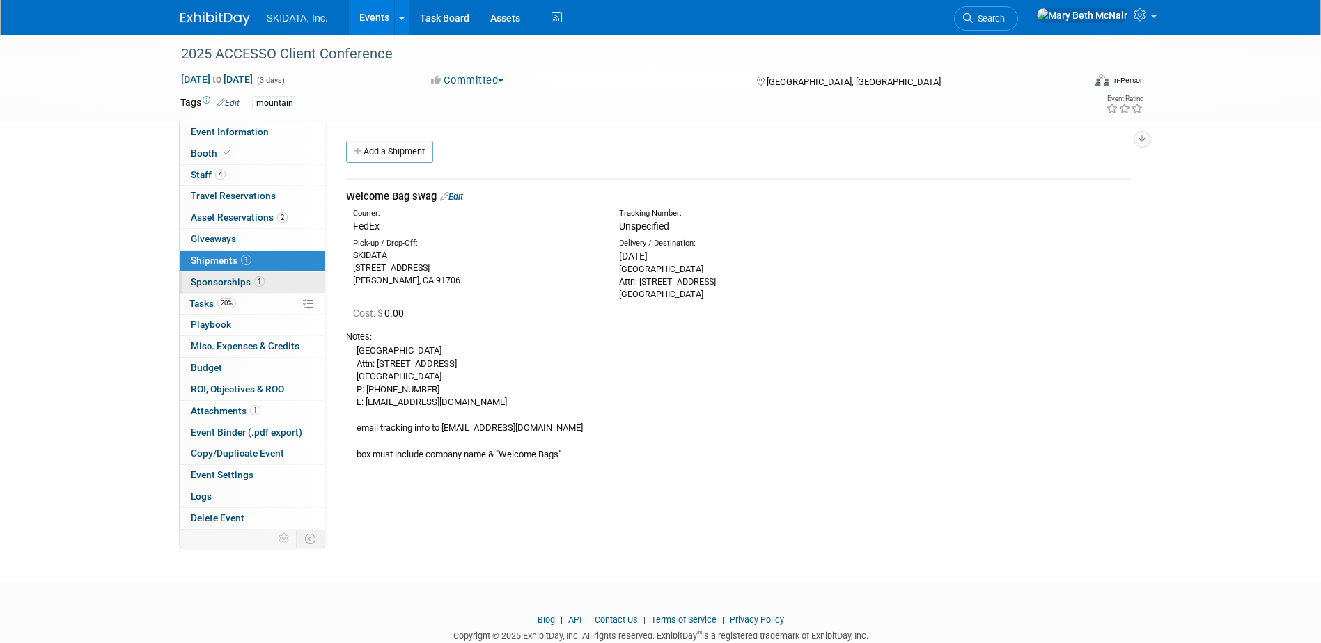
click at [224, 285] on span "Sponsorships 1" at bounding box center [228, 281] width 74 height 11
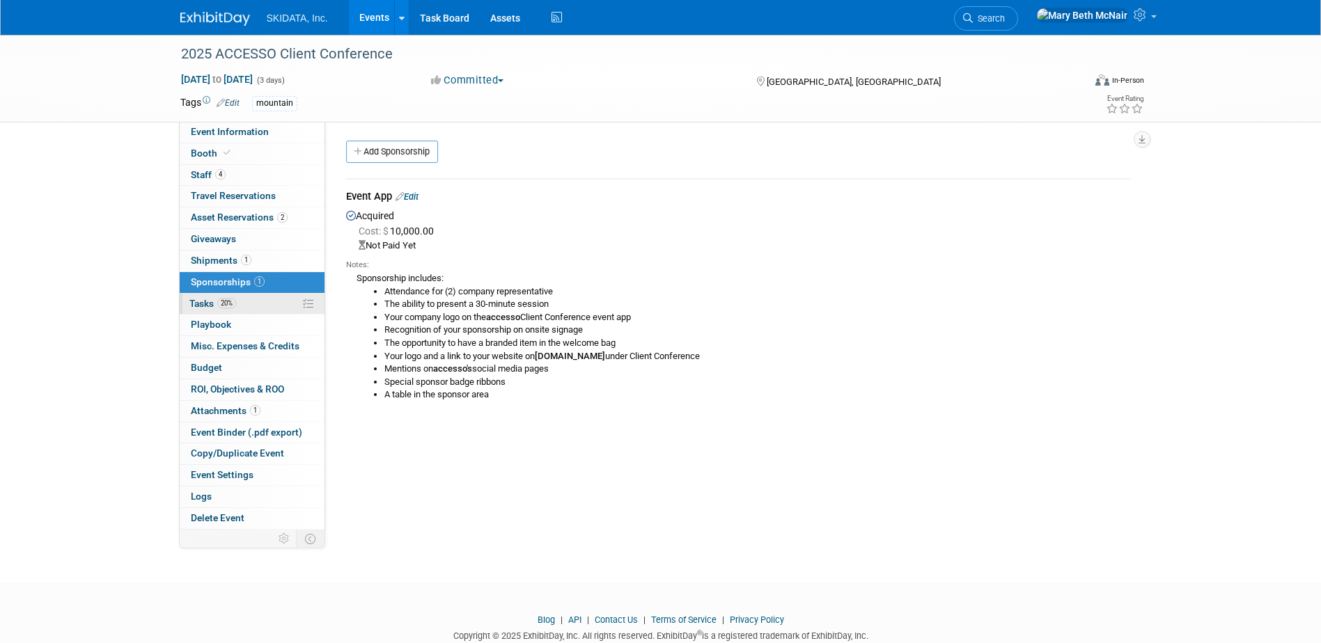
click at [196, 308] on span "Tasks 20%" at bounding box center [212, 303] width 47 height 11
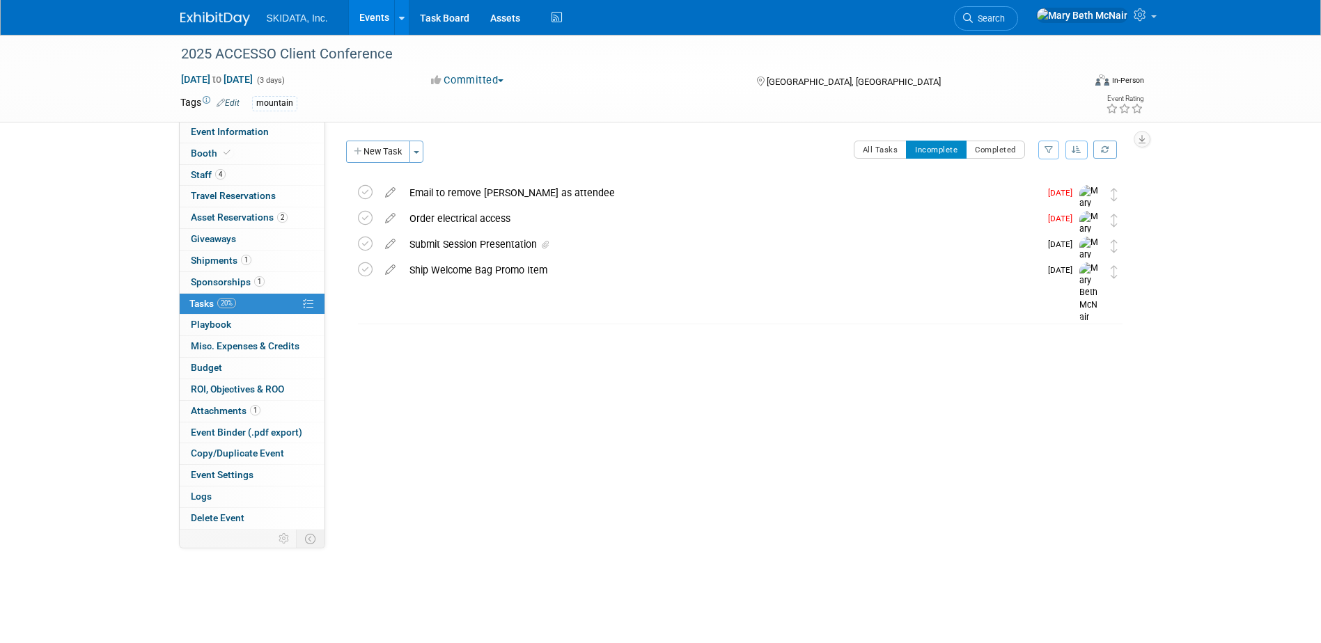
click at [367, 23] on link "Events" at bounding box center [374, 17] width 51 height 35
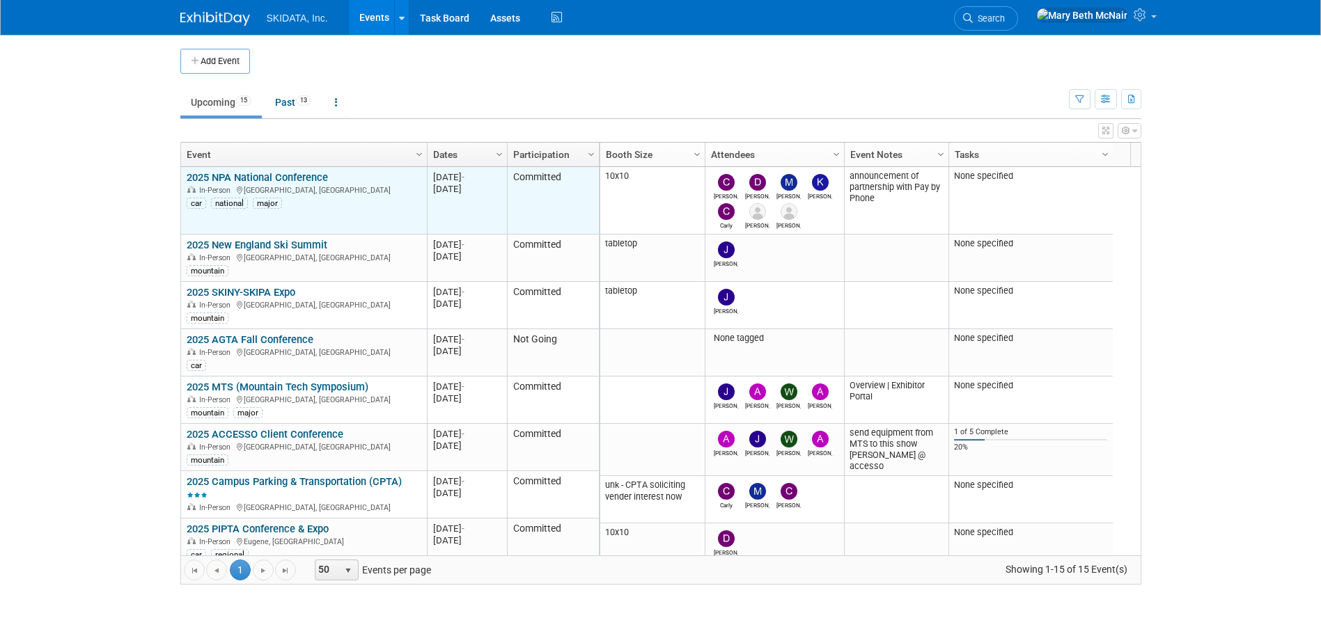
click at [215, 172] on link "2025 NPA National Conference" at bounding box center [257, 177] width 141 height 13
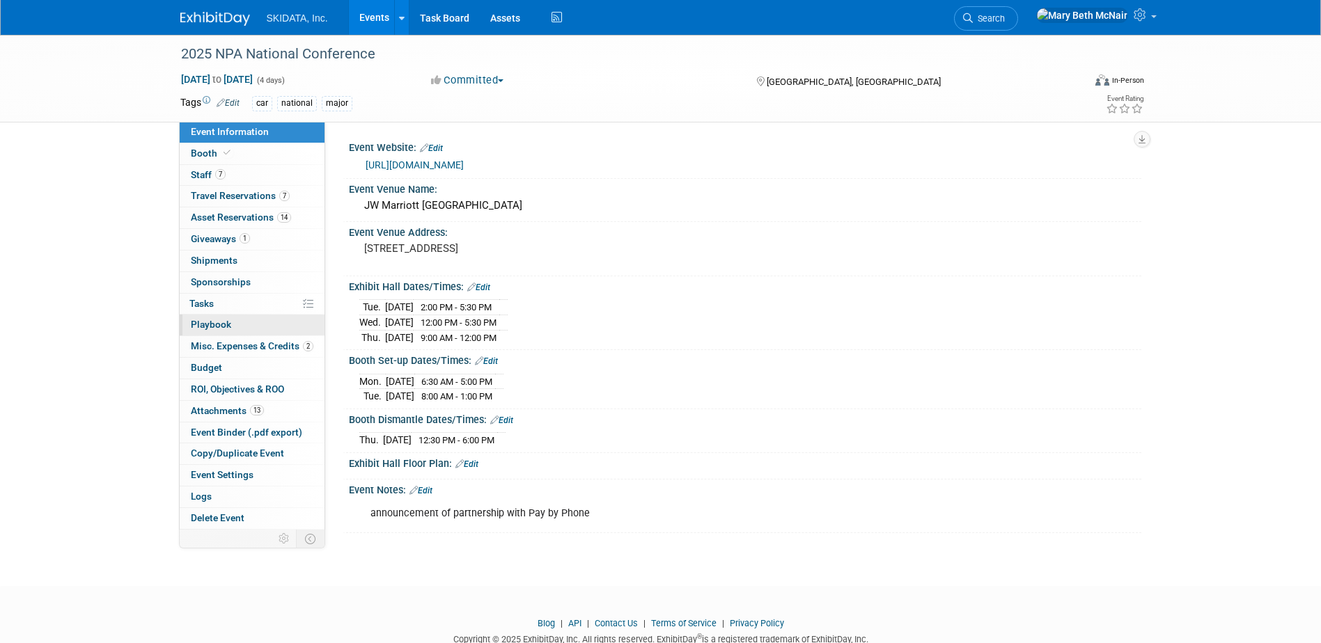
click at [209, 326] on span "Playbook 0" at bounding box center [211, 324] width 40 height 11
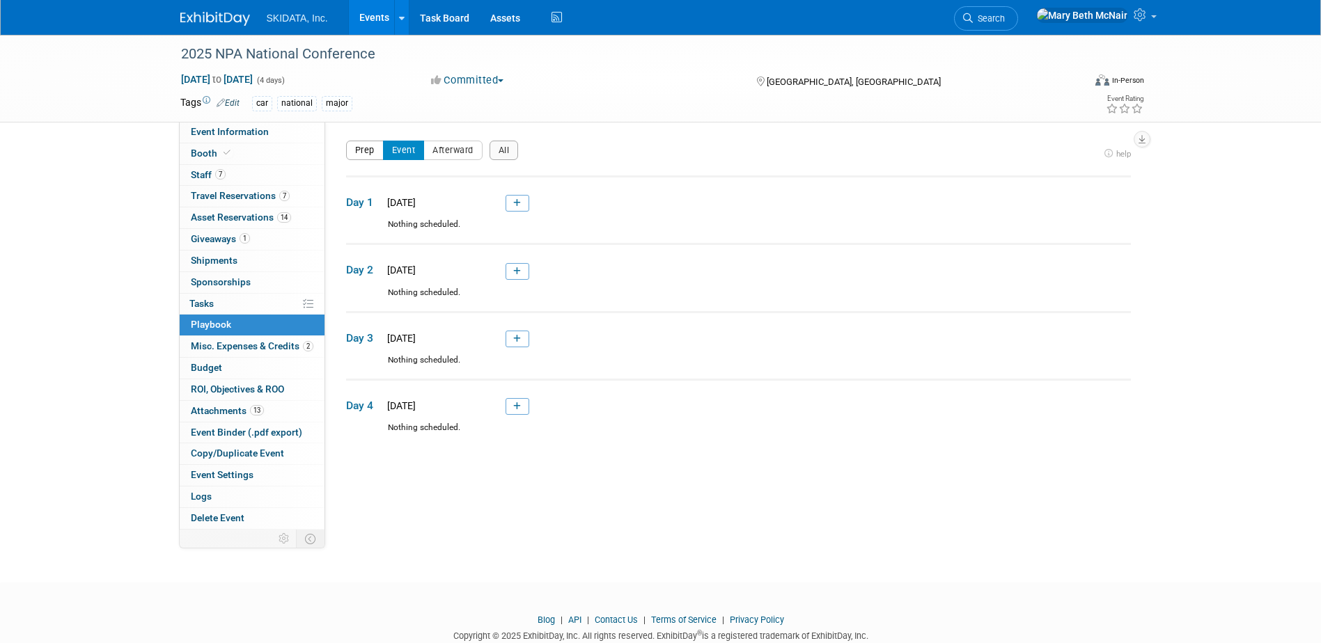
click at [377, 143] on button "Prep" at bounding box center [365, 150] width 38 height 19
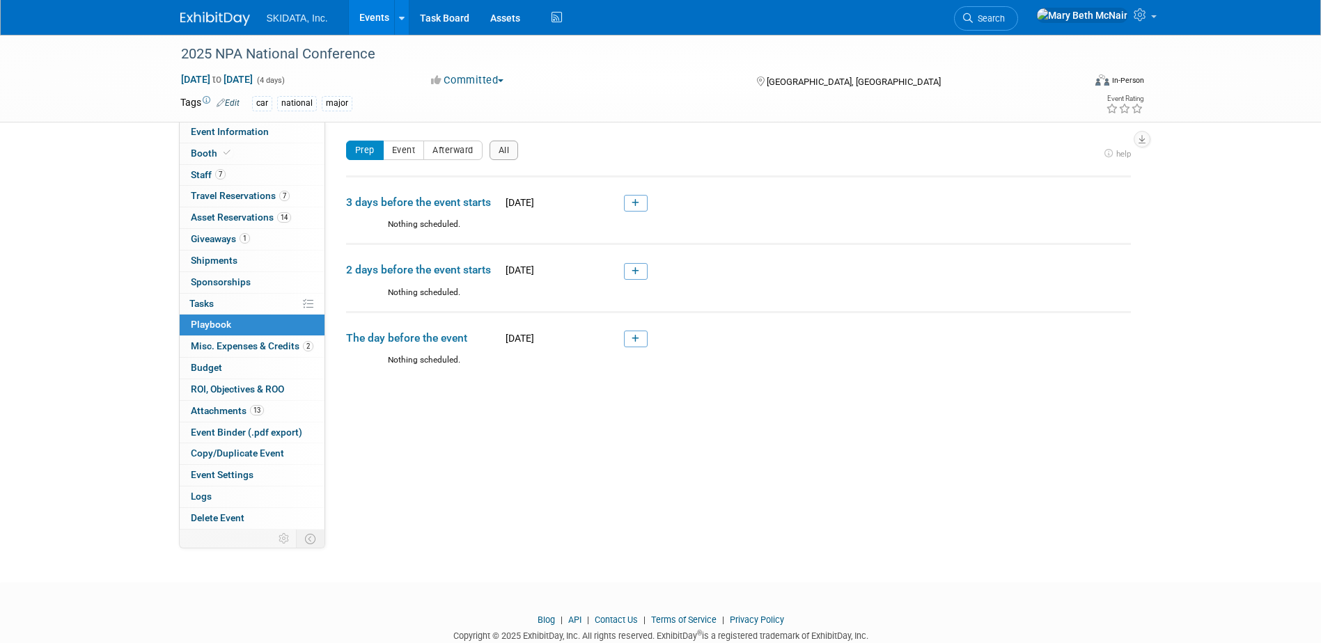
click at [363, 19] on link "Events" at bounding box center [374, 17] width 51 height 35
